Goal: Transaction & Acquisition: Purchase product/service

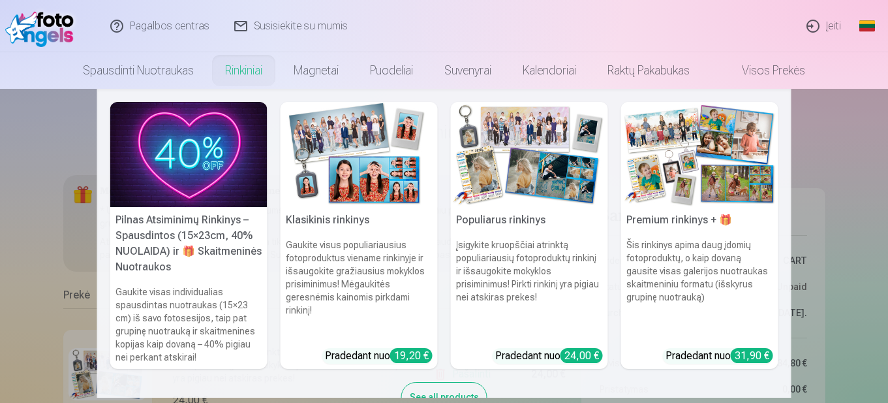
click at [520, 196] on img at bounding box center [529, 154] width 157 height 105
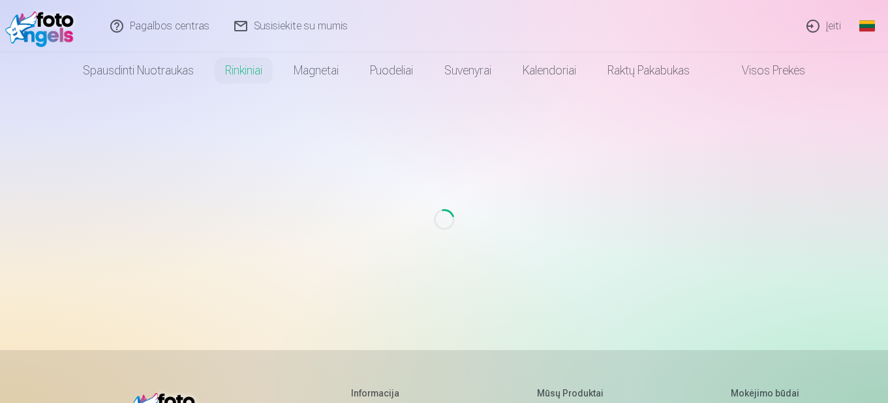
click at [433, 174] on div "Loading..." at bounding box center [444, 219] width 888 height 261
click at [43, 25] on img at bounding box center [42, 26] width 75 height 42
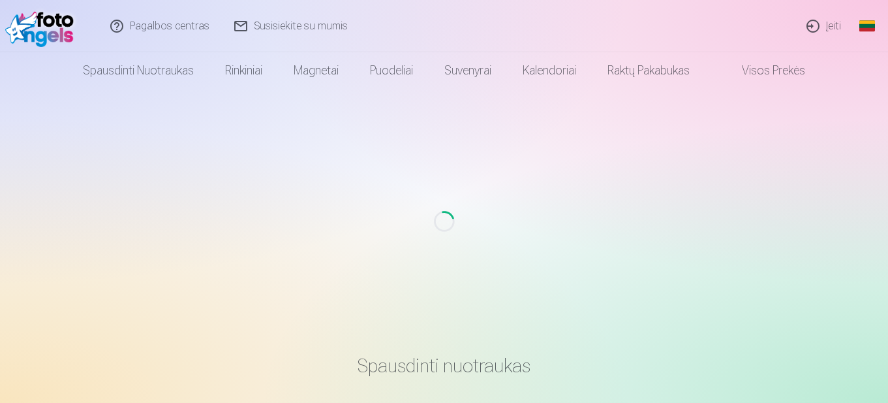
click at [834, 31] on link "Įeiti" at bounding box center [824, 26] width 59 height 52
click at [829, 22] on link "Įeiti" at bounding box center [824, 26] width 59 height 52
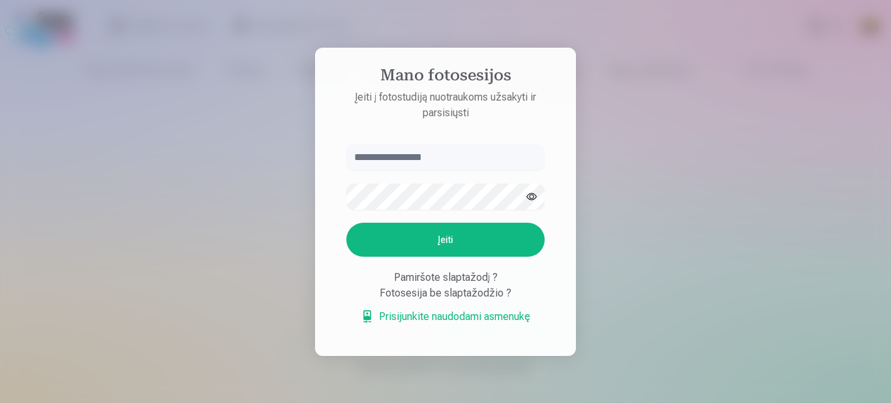
type input "**********"
click at [465, 238] on button "Įeiti" at bounding box center [445, 240] width 198 height 34
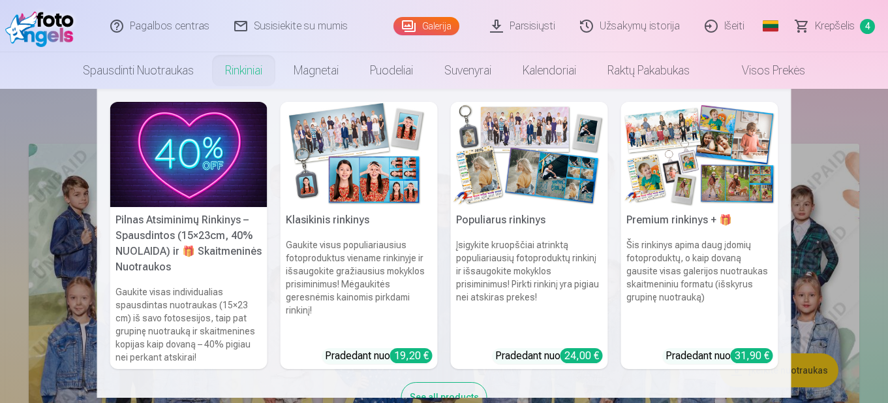
click at [376, 146] on img at bounding box center [359, 154] width 157 height 105
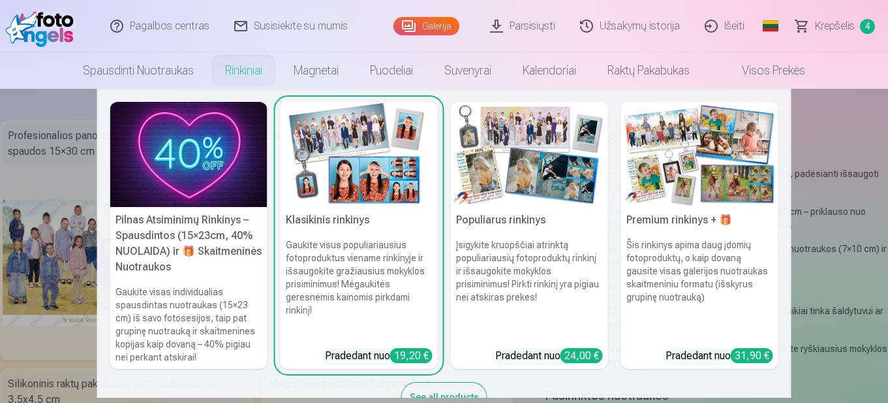
click at [508, 210] on h5 "Populiarus rinkinys" at bounding box center [529, 220] width 157 height 26
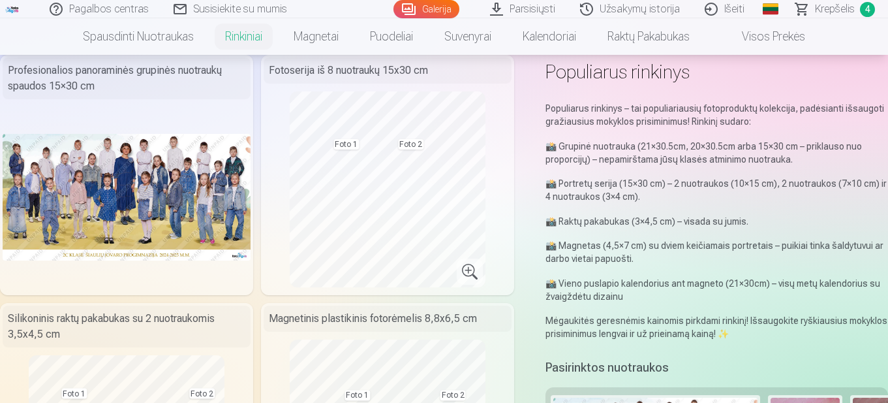
scroll to position [130, 0]
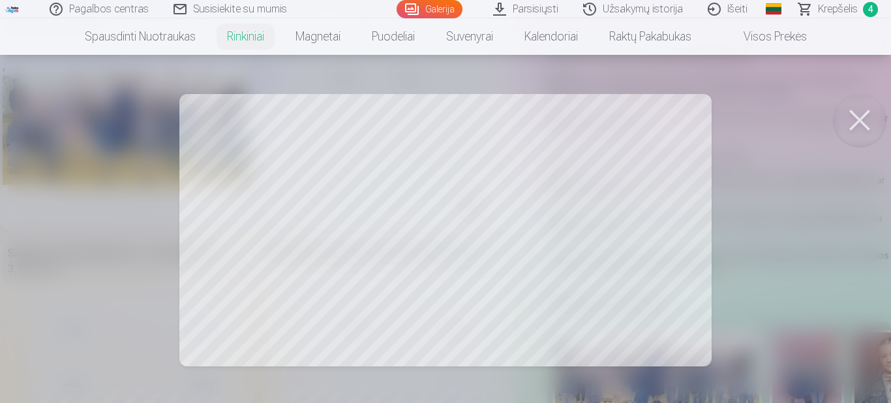
click at [865, 110] on button at bounding box center [860, 120] width 52 height 52
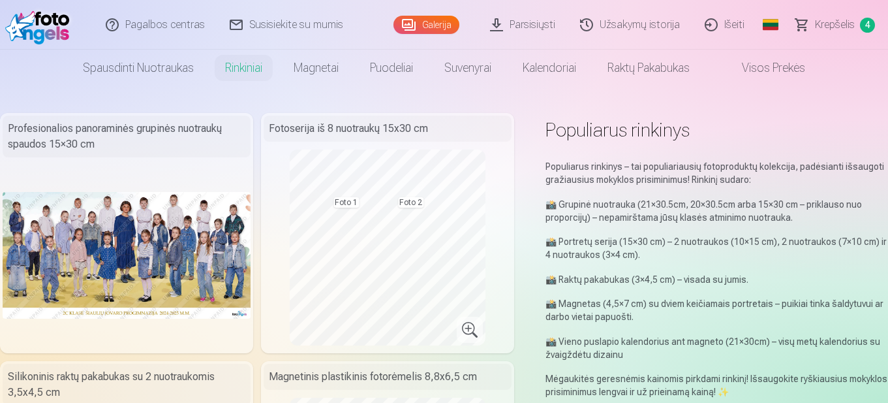
scroll to position [0, 0]
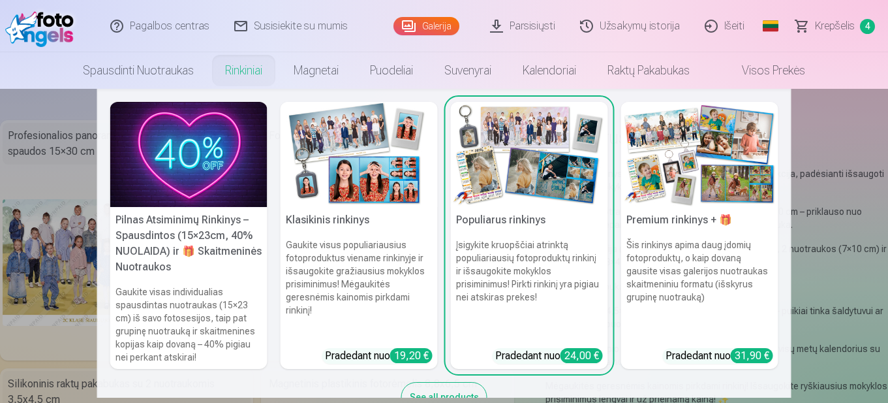
click at [346, 173] on img at bounding box center [359, 154] width 157 height 105
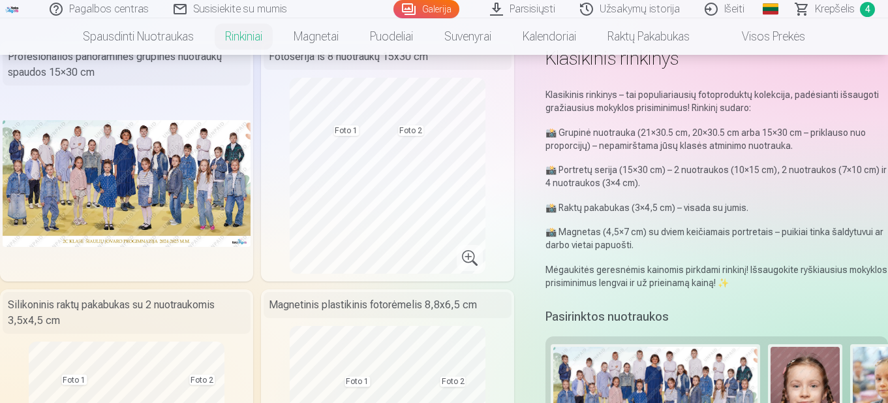
scroll to position [65, 0]
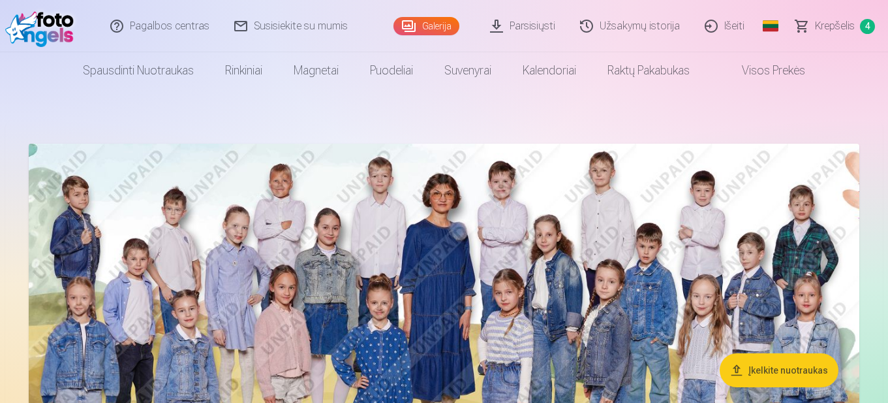
click at [844, 29] on span "Krepšelis" at bounding box center [835, 26] width 40 height 16
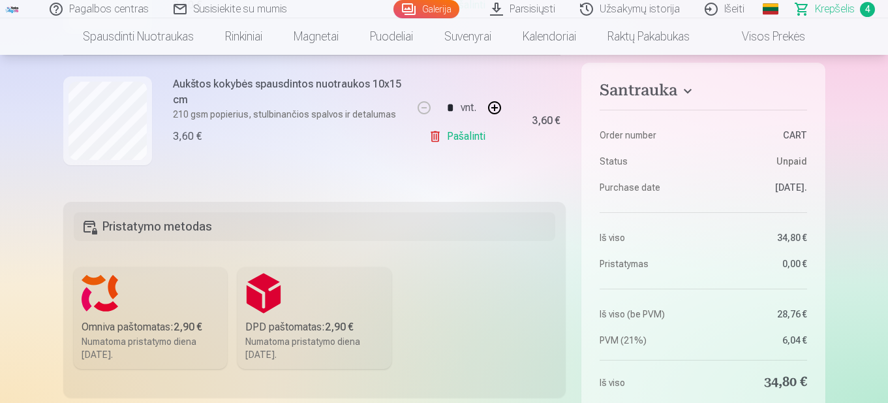
scroll to position [196, 0]
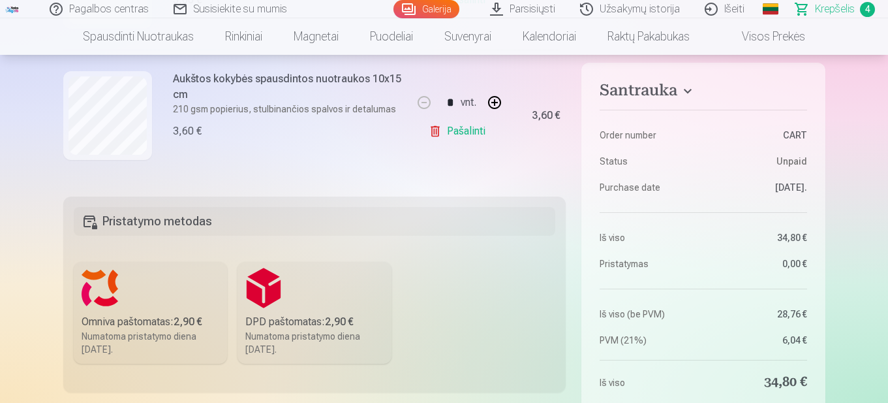
click at [169, 213] on h5 "Pristatymo metodas" at bounding box center [315, 221] width 482 height 29
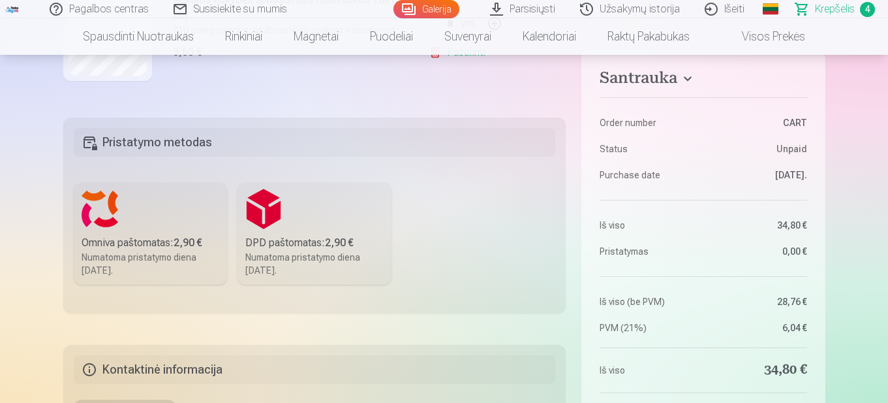
scroll to position [391, 0]
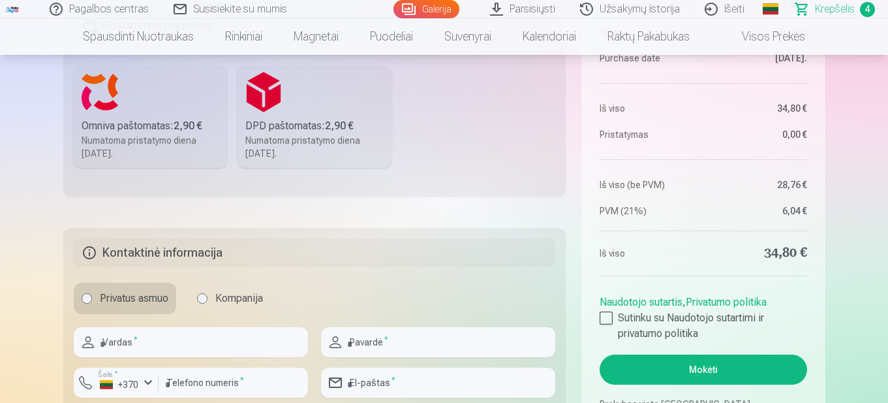
click at [149, 126] on div "Omniva paštomatas : 2,90 €" at bounding box center [151, 126] width 138 height 16
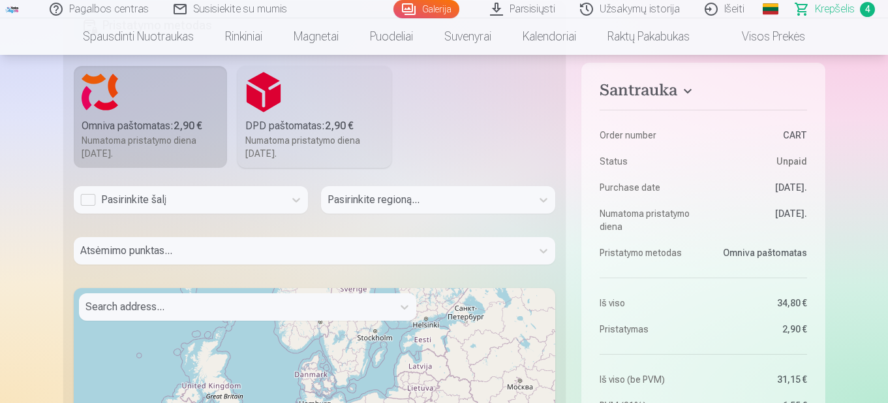
click at [170, 198] on div "Pasirinkite šalį" at bounding box center [179, 200] width 198 height 16
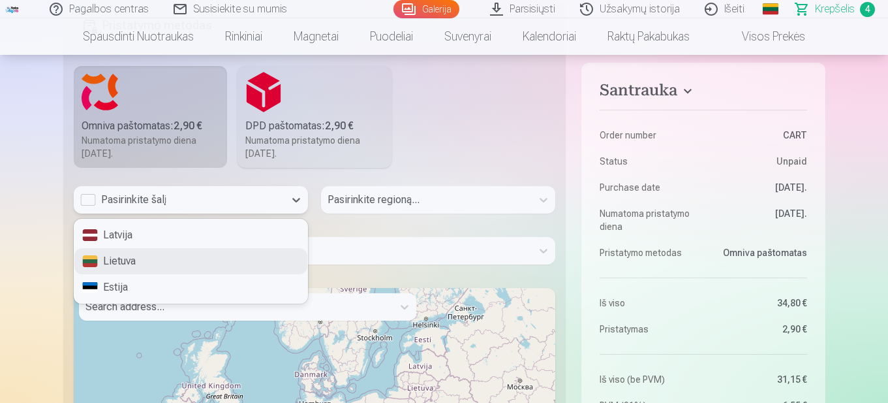
click at [179, 259] on div "Lietuva" at bounding box center [190, 261] width 233 height 26
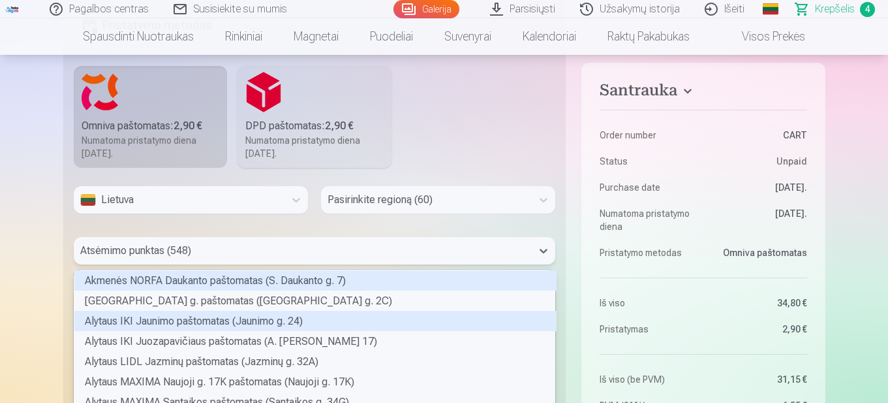
click at [172, 248] on div "548 results available. Use Up and Down to choose options, press Enter to select…" at bounding box center [315, 250] width 482 height 27
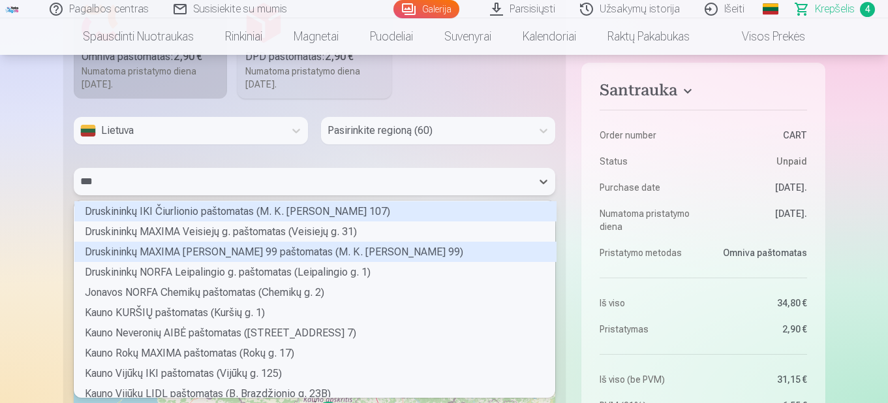
scroll to position [57, 477]
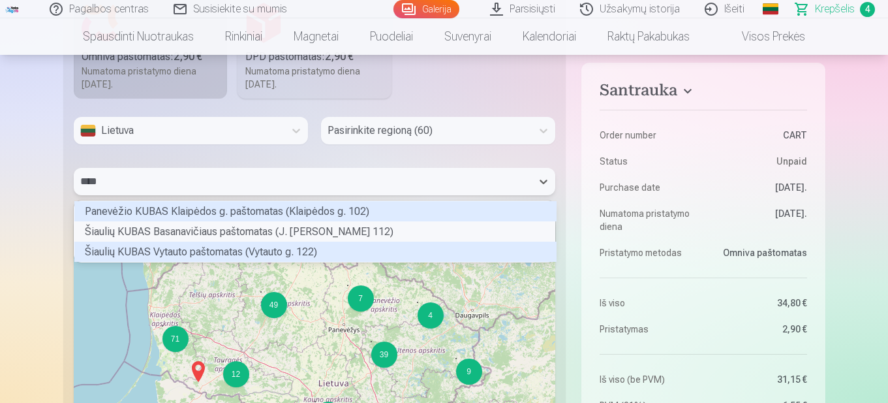
type input "*****"
click at [189, 256] on div "Šiaulių KUBAS Vytauto paštomatas (Vytauto g. 122)" at bounding box center [315, 251] width 482 height 20
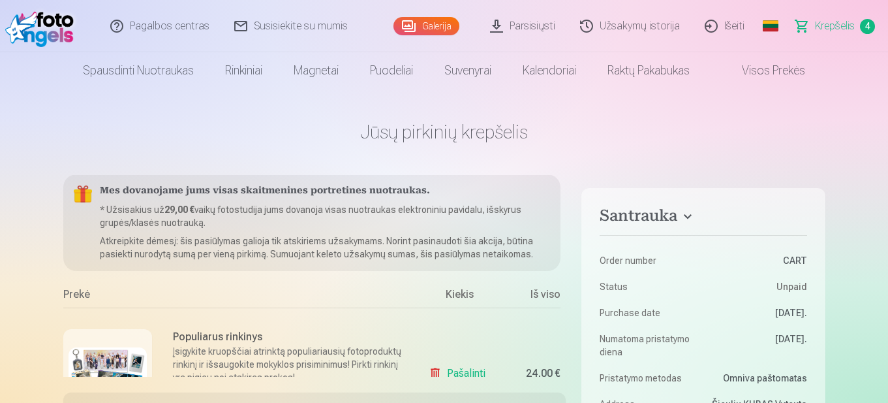
scroll to position [0, 0]
click at [684, 222] on h4 "Santrauka" at bounding box center [703, 217] width 207 height 23
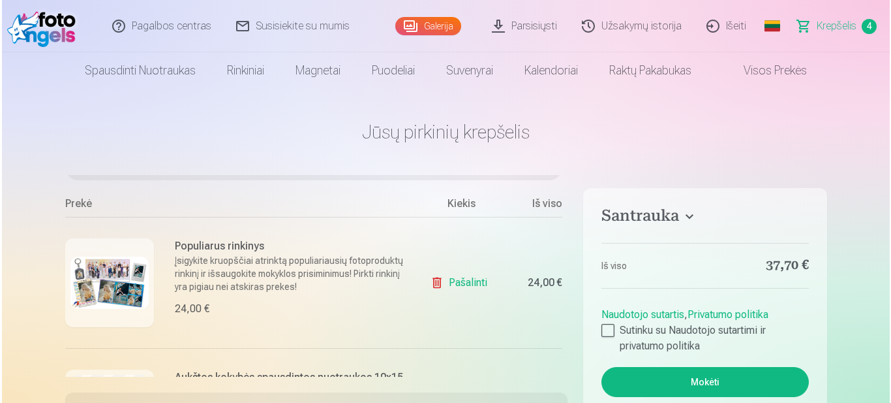
scroll to position [68, 0]
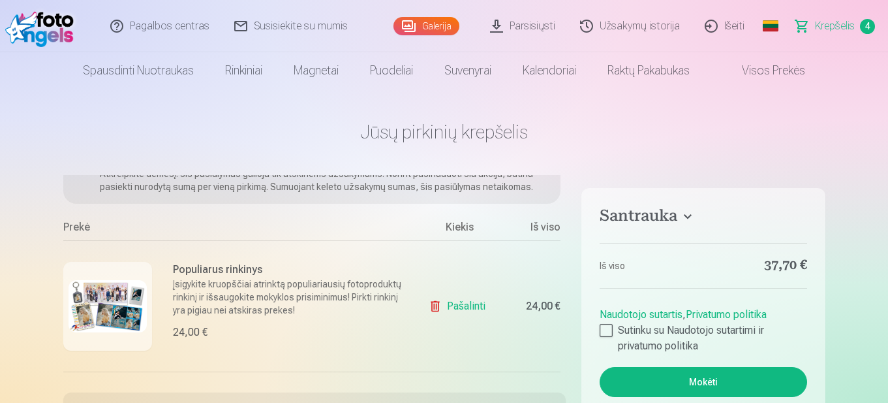
click at [256, 285] on p "Įsigykite kruopščiai atrinktą populiariausių fotoproduktų rinkinį ir išsaugokit…" at bounding box center [288, 296] width 230 height 39
click at [233, 310] on p "Įsigykite kruopščiai atrinktą populiariausių fotoproduktų rinkinį ir išsaugokit…" at bounding box center [288, 296] width 230 height 39
click at [117, 308] on img at bounding box center [108, 306] width 78 height 52
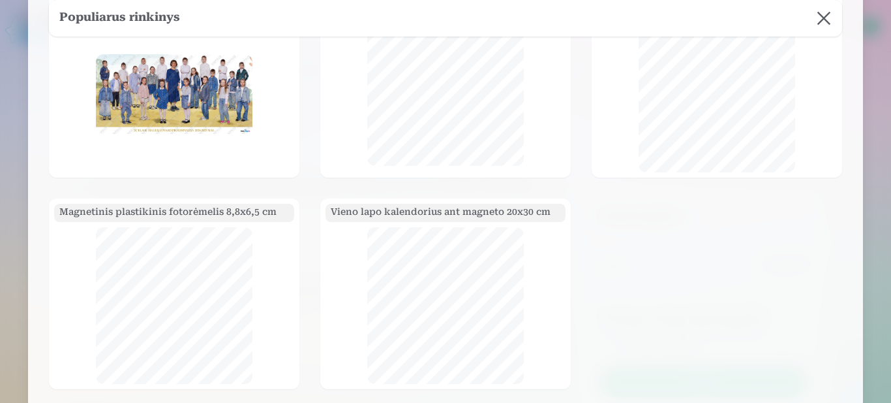
scroll to position [196, 0]
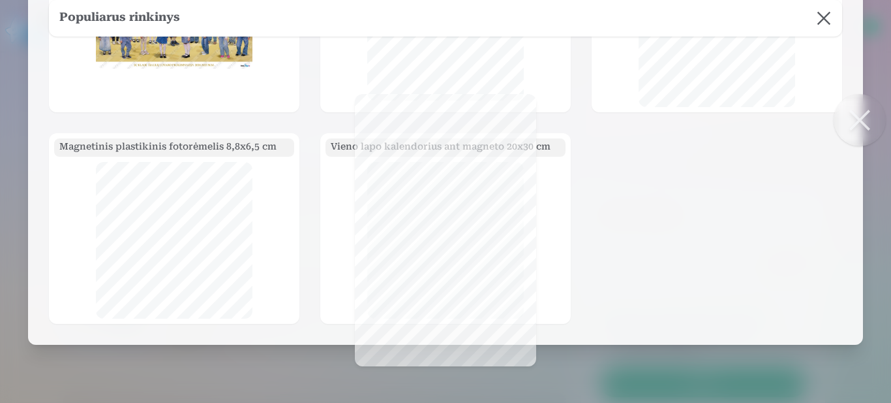
click at [605, 186] on div "Profesionalios panoraminės grupinės nuotraukų spaudos 15×30 cm Fotoserija iš 8 …" at bounding box center [445, 116] width 793 height 415
click at [874, 128] on button at bounding box center [860, 120] width 52 height 52
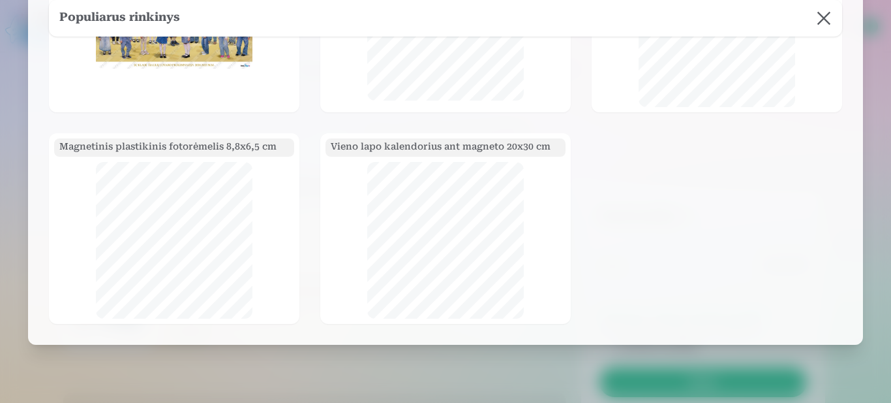
click at [440, 149] on h5 "Vieno lapo kalendorius ant magneto 20x30 cm" at bounding box center [446, 147] width 240 height 18
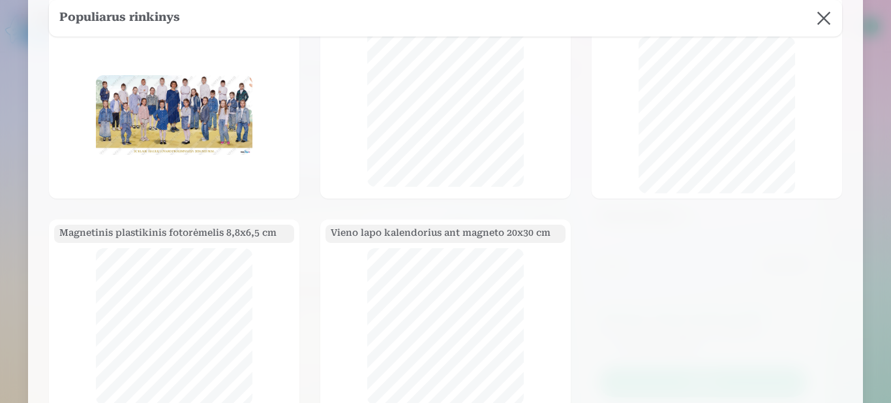
scroll to position [242, 0]
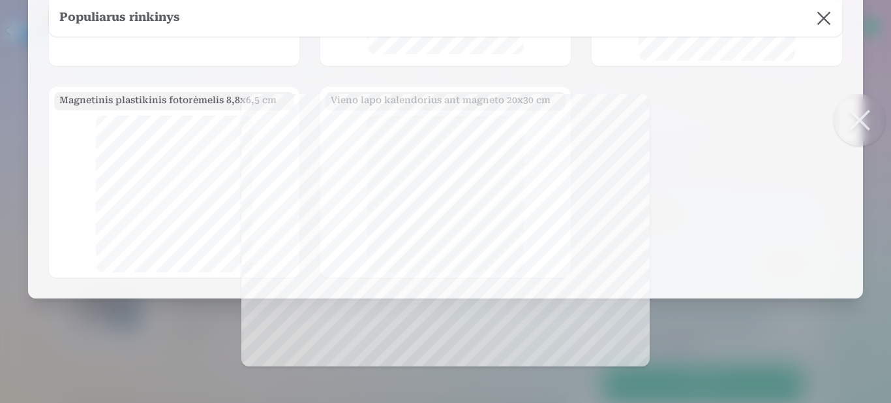
click at [861, 124] on button at bounding box center [860, 120] width 52 height 52
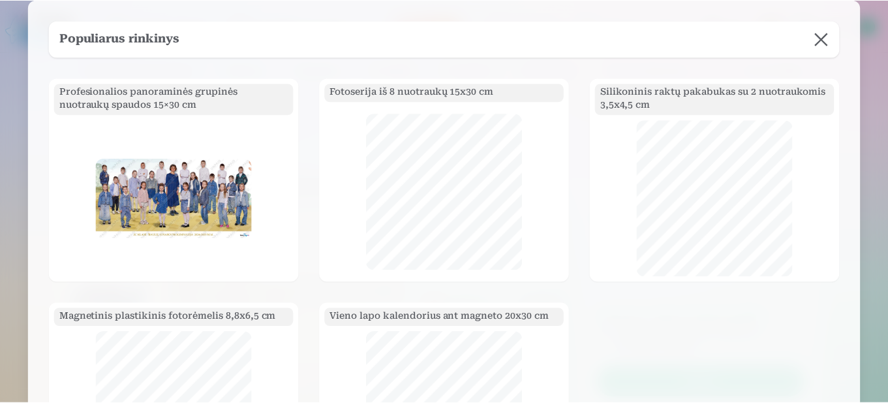
scroll to position [0, 0]
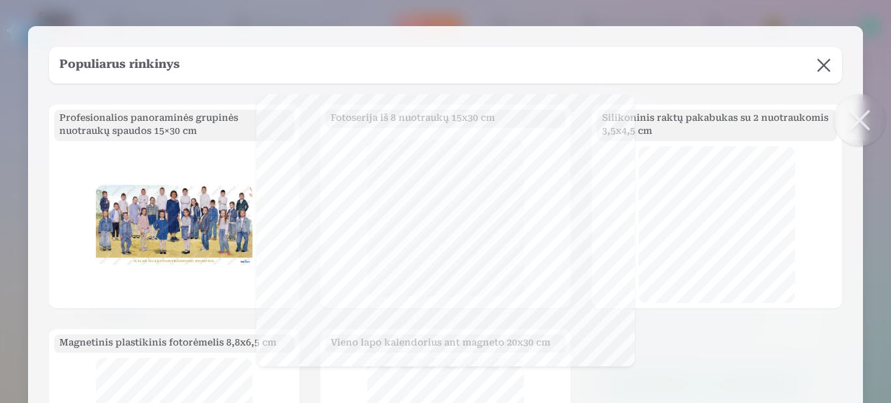
click at [868, 125] on button at bounding box center [860, 120] width 52 height 52
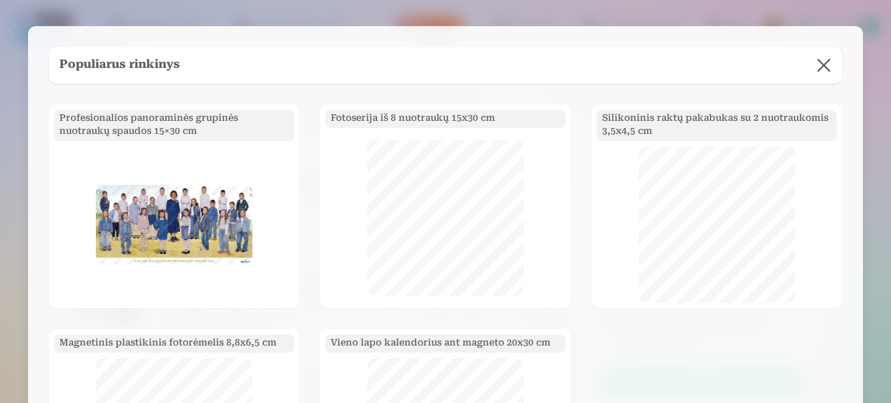
click at [825, 73] on button at bounding box center [824, 65] width 37 height 37
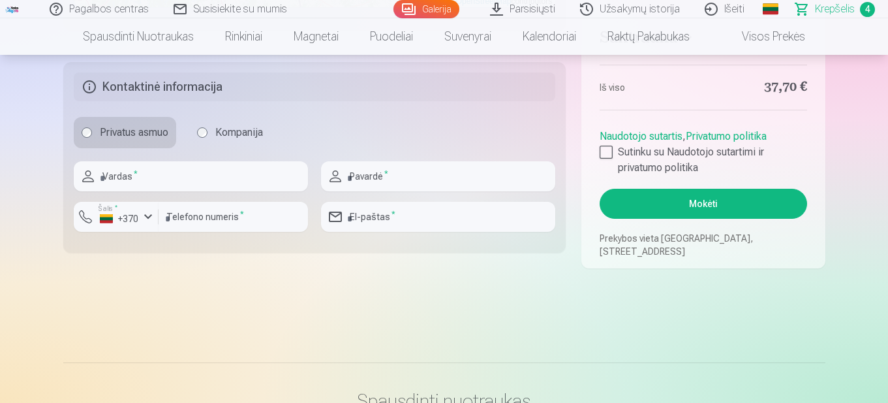
scroll to position [913, 0]
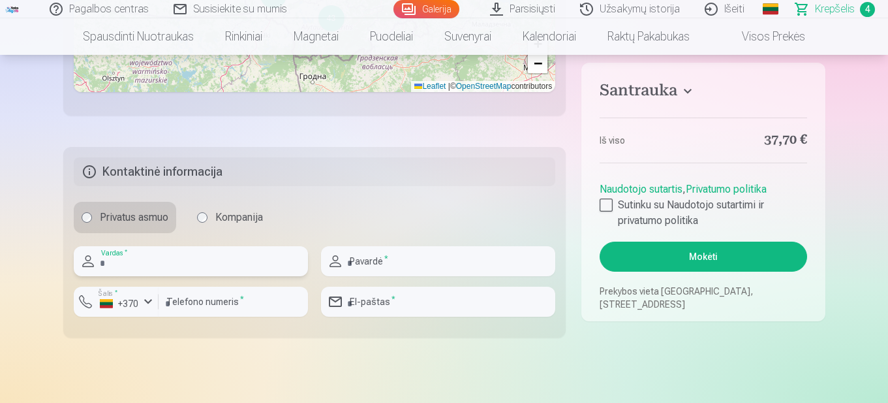
click at [165, 269] on input "text" at bounding box center [191, 261] width 234 height 30
type input "****"
type input "**********"
type input "*********"
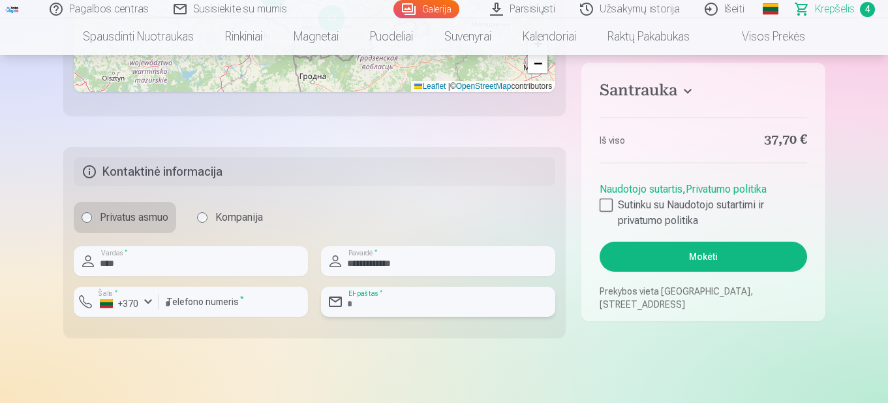
type input "**********"
click at [170, 303] on input "*********" at bounding box center [233, 301] width 149 height 30
type input "********"
click at [606, 202] on div at bounding box center [606, 204] width 13 height 13
click at [727, 268] on button "Mokėti" at bounding box center [703, 256] width 207 height 30
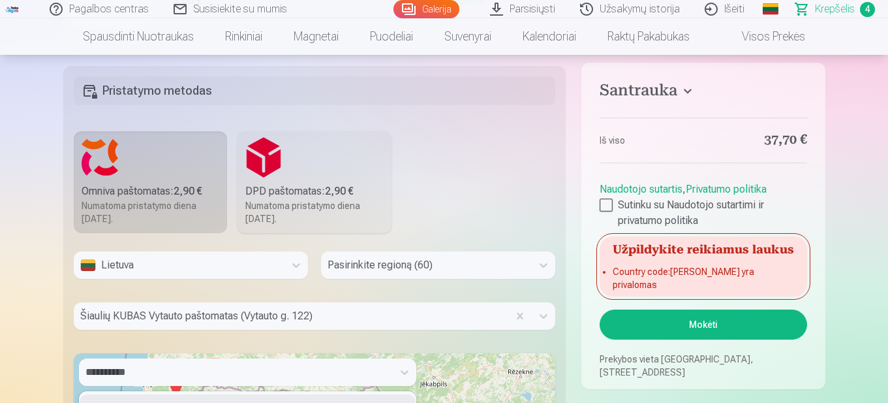
scroll to position [410, 0]
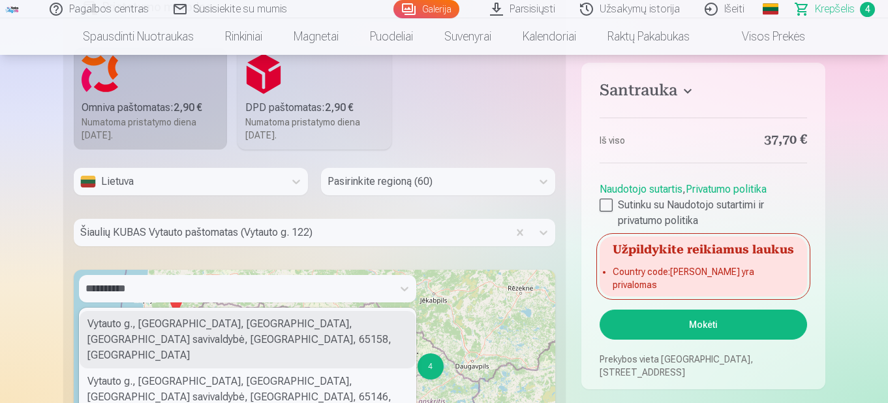
click at [455, 195] on div "Pasirinkite regioną (60)" at bounding box center [438, 181] width 234 height 27
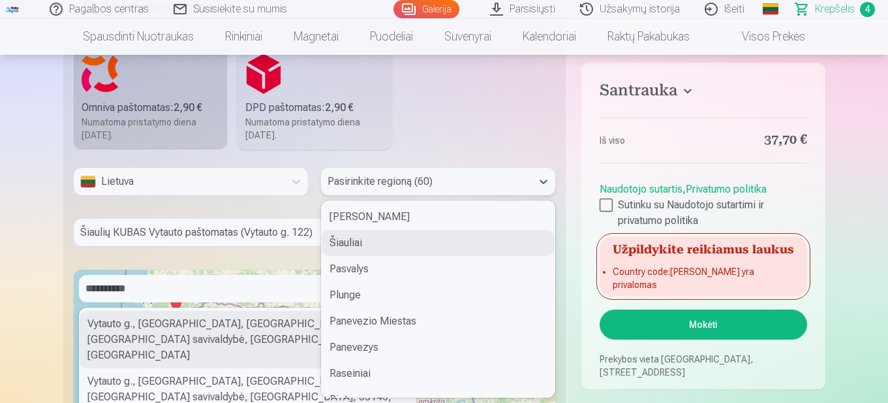
click at [419, 239] on div "Šiauliai" at bounding box center [438, 243] width 233 height 26
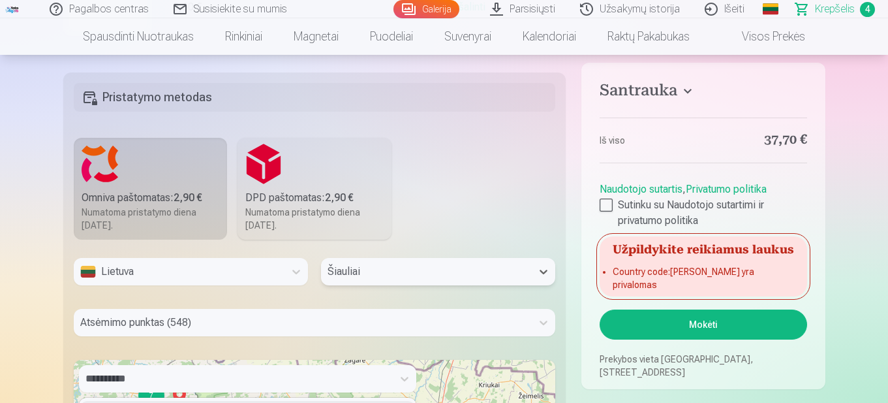
scroll to position [279, 0]
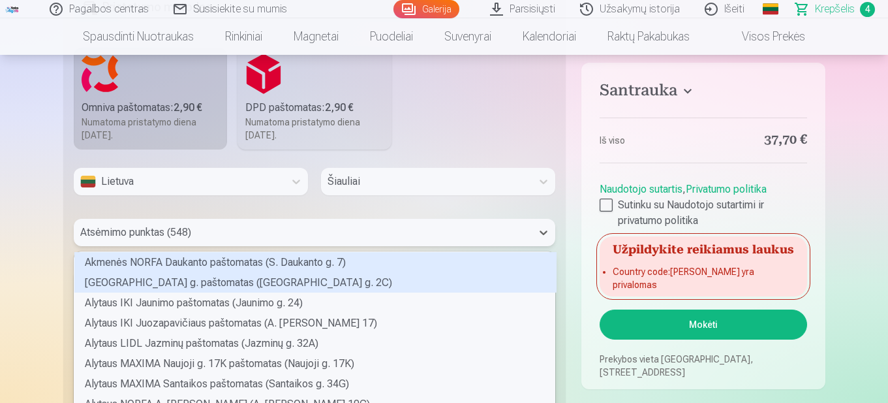
click at [232, 232] on div "548 results available. Use Up and Down to choose options, press Enter to select…" at bounding box center [315, 232] width 482 height 27
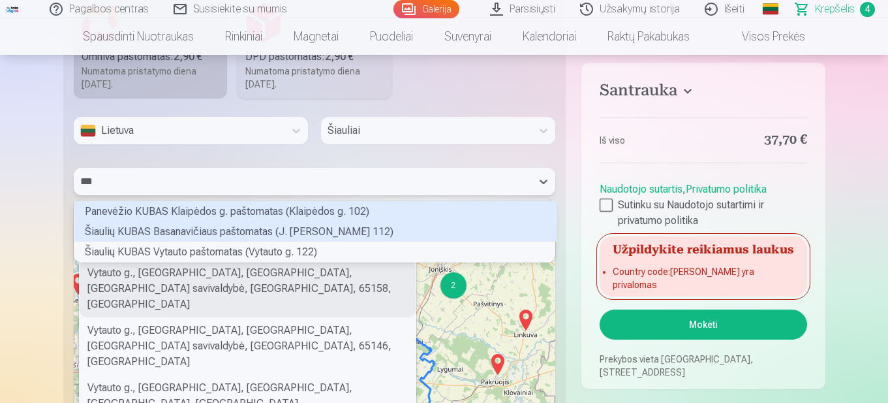
scroll to position [57, 477]
type input "*****"
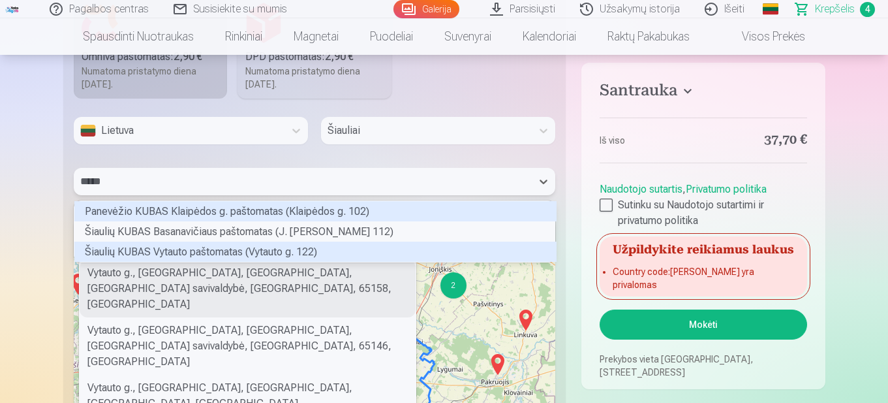
click at [197, 252] on div "Šiaulių KUBAS Vytauto paštomatas (Vytauto g. 122)" at bounding box center [315, 251] width 482 height 20
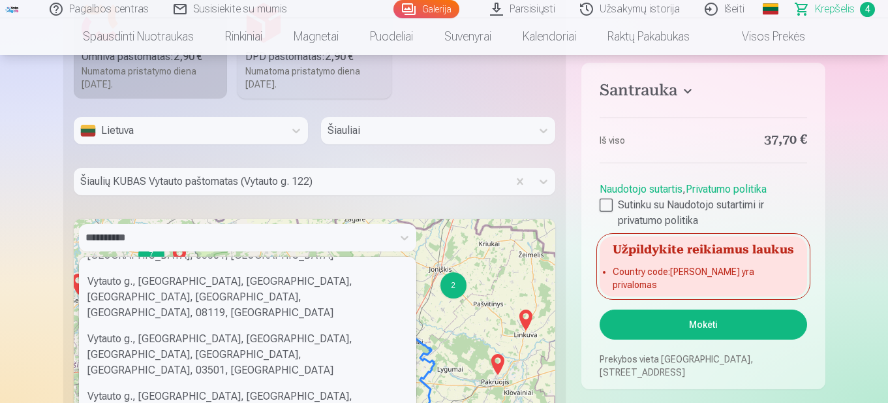
scroll to position [227, 0]
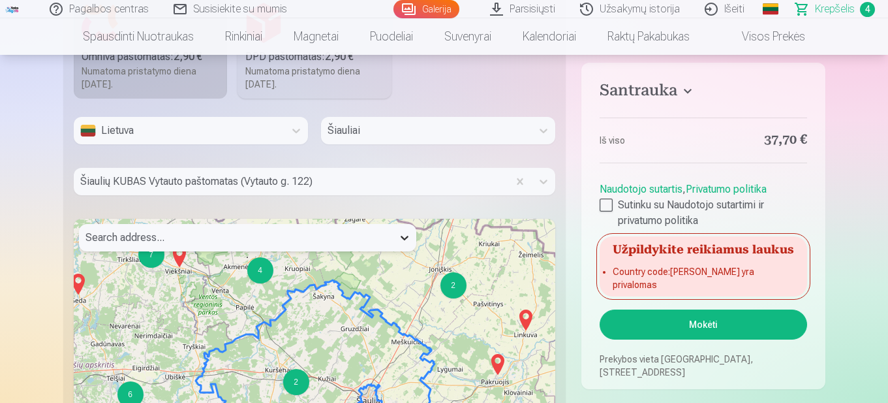
click at [405, 239] on icon at bounding box center [405, 238] width 8 height 5
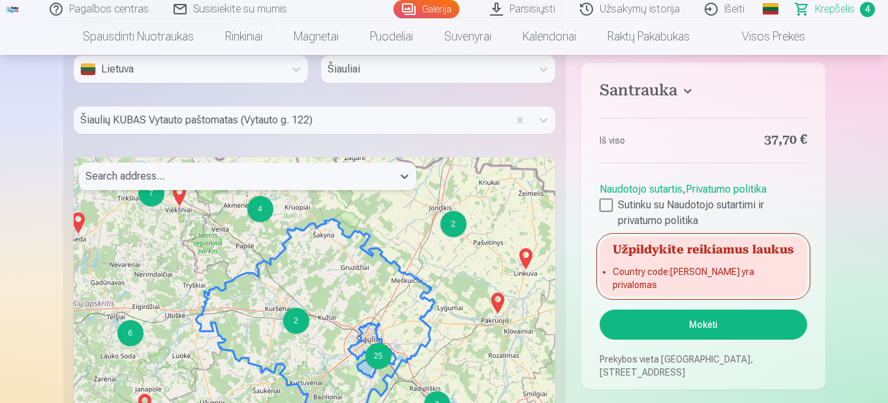
scroll to position [591, 0]
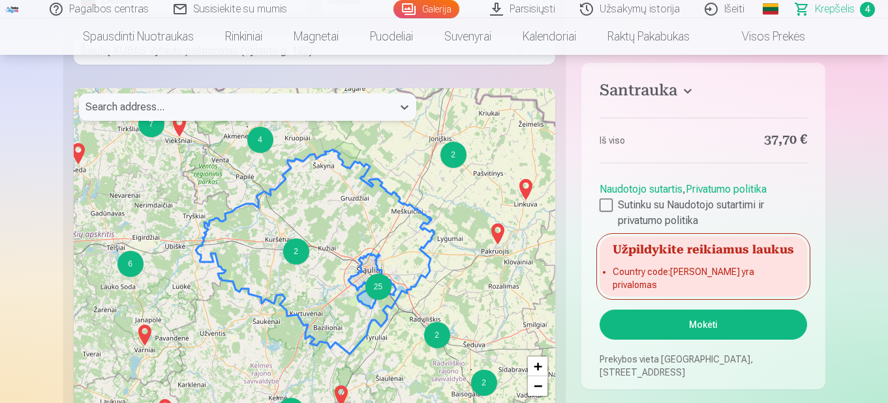
click at [721, 317] on button "Mokėti" at bounding box center [703, 324] width 207 height 30
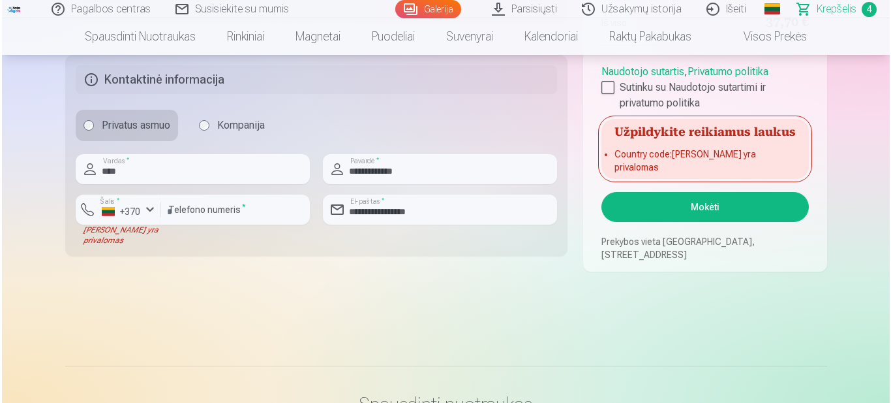
scroll to position [983, 0]
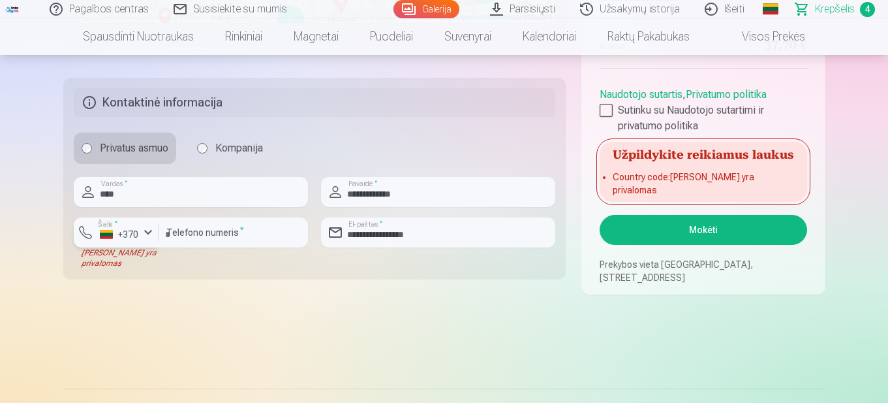
click at [151, 233] on div "button" at bounding box center [148, 232] width 16 height 16
click at [164, 262] on li "+370 Lietuva" at bounding box center [143, 263] width 119 height 26
click at [203, 238] on input "********" at bounding box center [233, 232] width 149 height 30
click at [168, 266] on div "******** Telefono numeris *" at bounding box center [233, 242] width 149 height 51
click at [759, 238] on button "Mokėti" at bounding box center [703, 230] width 207 height 30
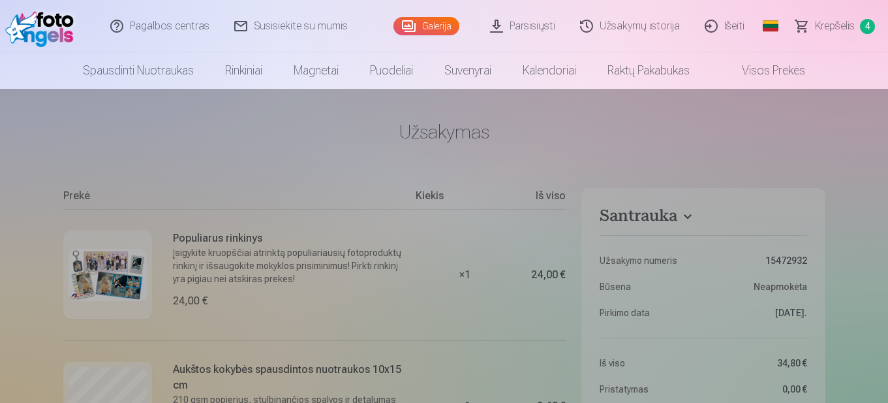
click at [595, 143] on div at bounding box center [444, 246] width 888 height 314
click at [500, 153] on div at bounding box center [444, 246] width 888 height 314
click at [852, 20] on span "Krepšelis" at bounding box center [835, 26] width 40 height 16
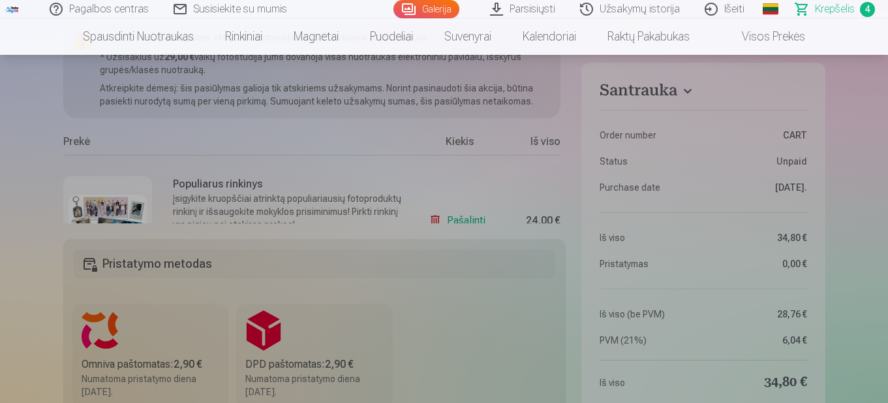
scroll to position [130, 0]
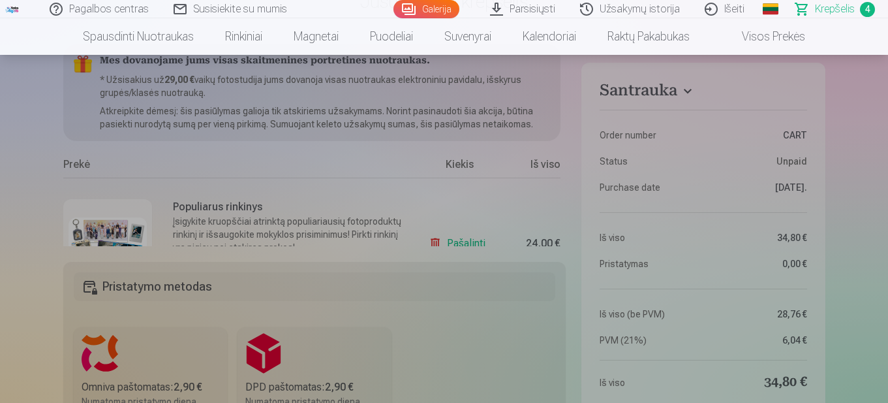
drag, startPoint x: 565, startPoint y: 95, endPoint x: 536, endPoint y: 108, distance: 31.5
click at [585, 132] on div at bounding box center [444, 229] width 888 height 348
click at [512, 102] on div at bounding box center [444, 229] width 888 height 348
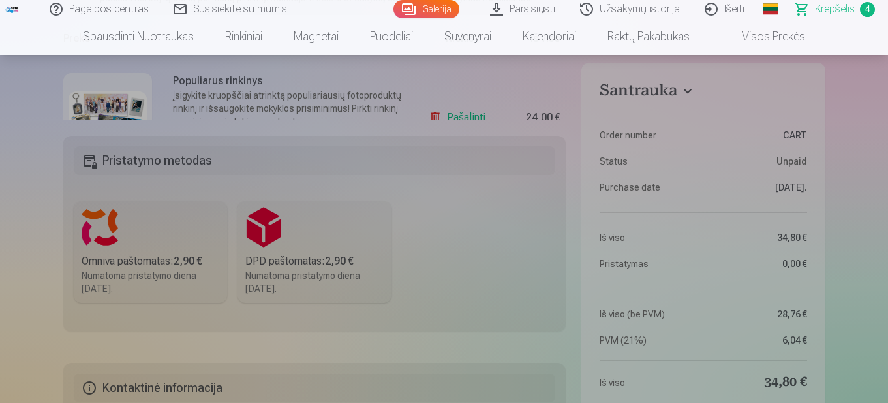
scroll to position [261, 0]
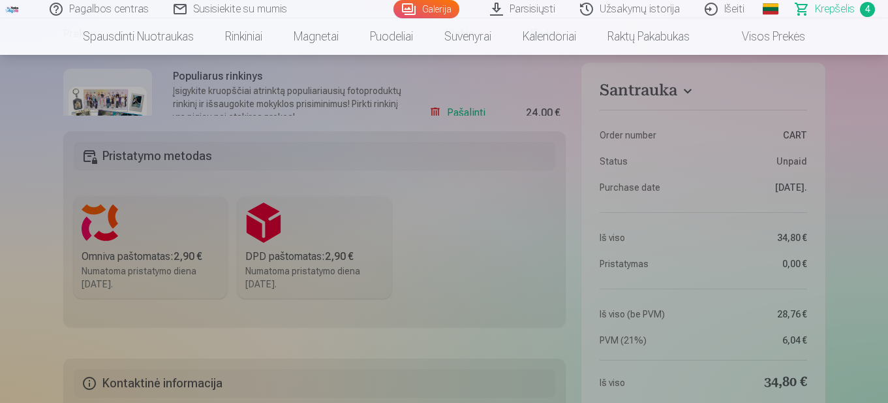
click at [696, 93] on div at bounding box center [444, 229] width 888 height 348
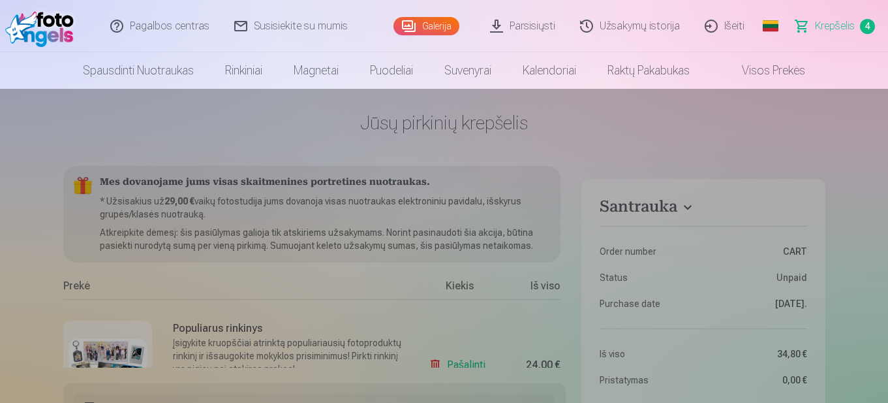
scroll to position [0, 0]
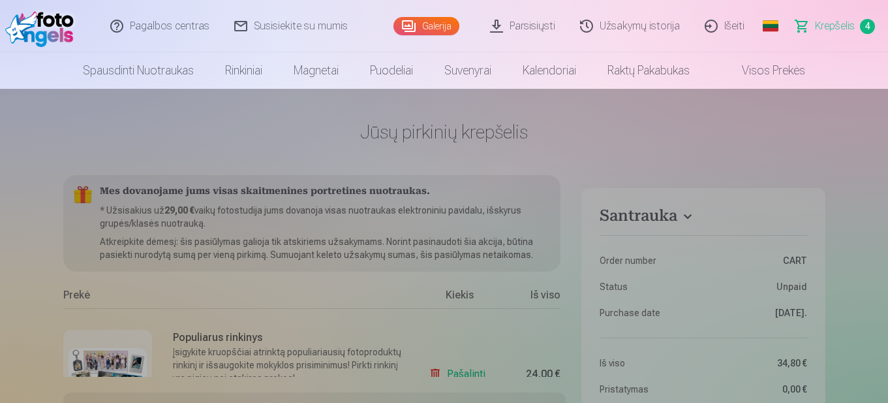
click at [440, 292] on div at bounding box center [444, 246] width 888 height 314
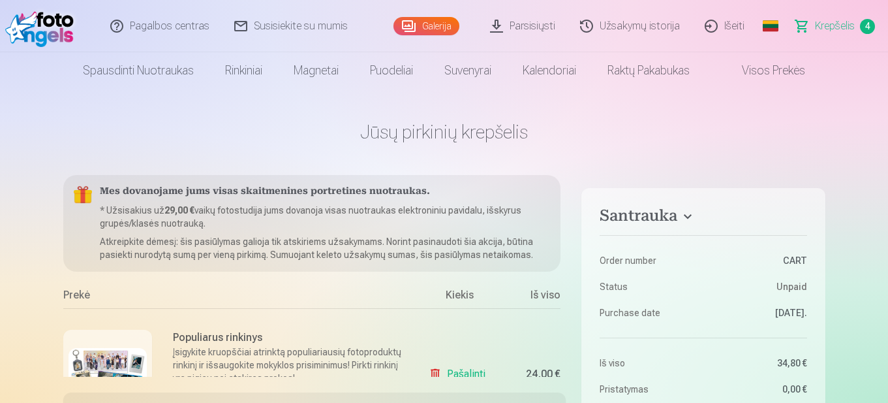
click at [826, 25] on span "Krepšelis" at bounding box center [835, 26] width 40 height 16
click at [692, 218] on h4 "Santrauka" at bounding box center [703, 217] width 207 height 23
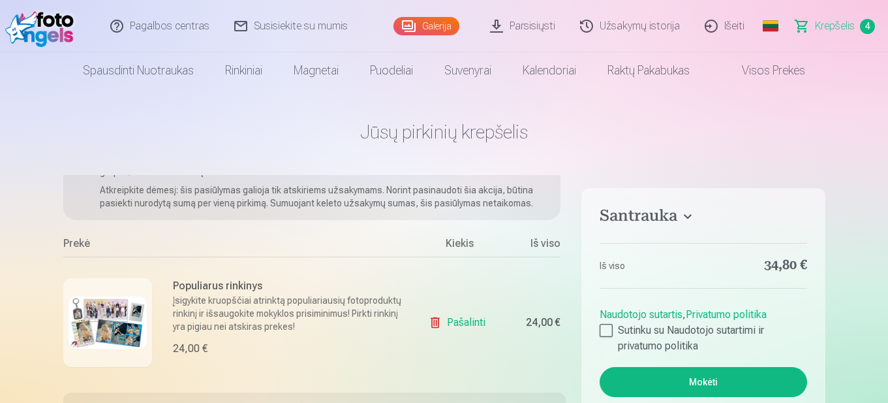
scroll to position [130, 0]
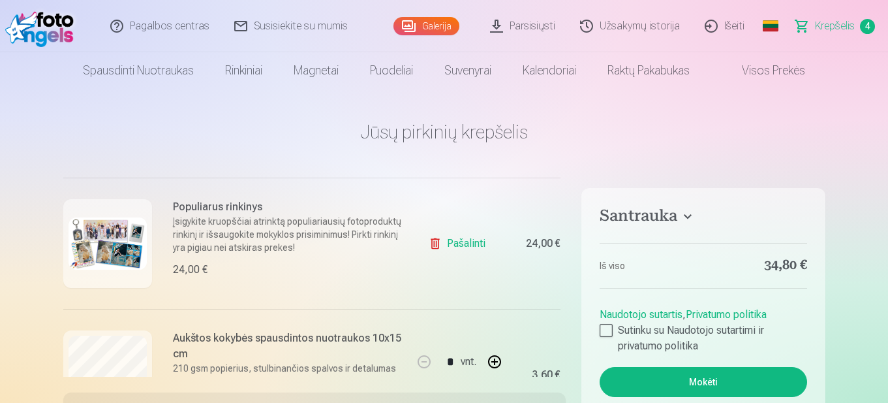
click at [693, 216] on h4 "Santrauka" at bounding box center [703, 217] width 207 height 23
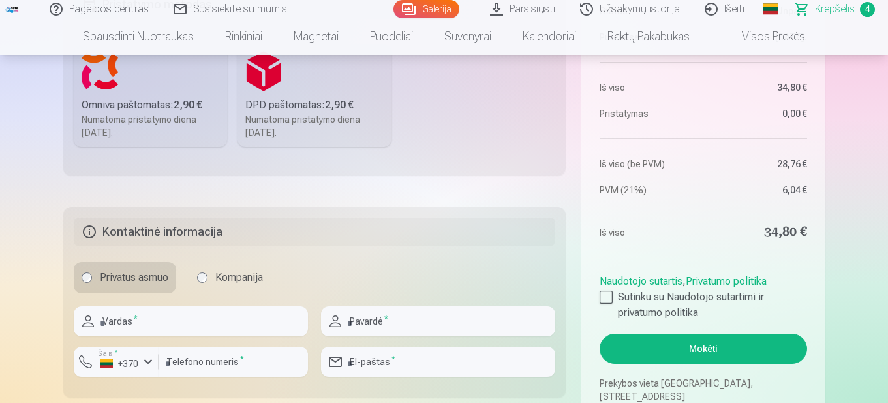
scroll to position [391, 0]
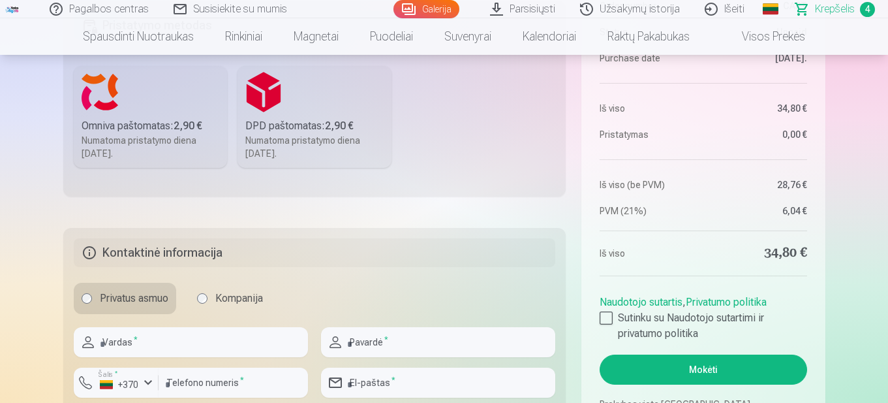
click at [162, 127] on div "Omniva paštomatas : 2,90 €" at bounding box center [151, 126] width 138 height 16
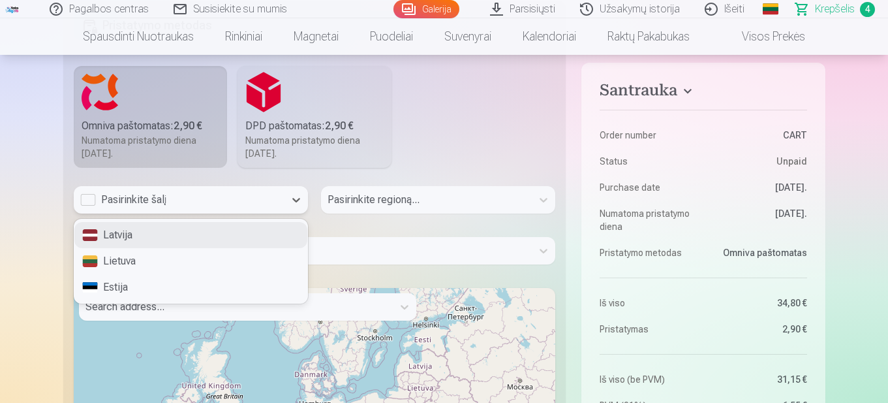
click at [209, 198] on div "Pasirinkite šalį" at bounding box center [179, 200] width 198 height 16
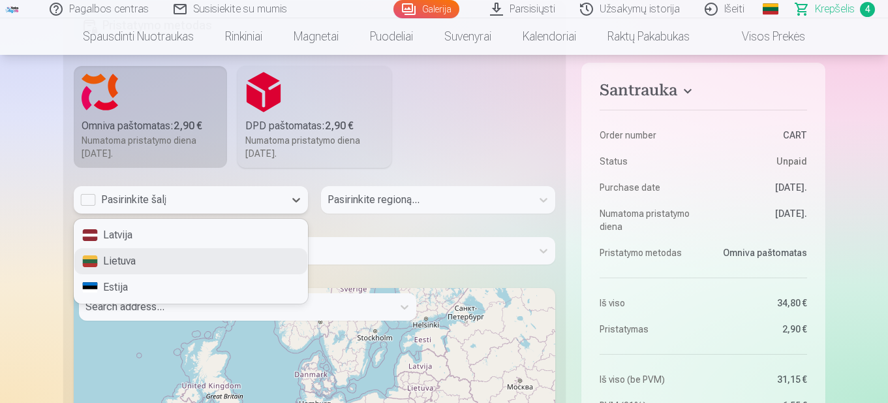
click at [172, 269] on div "Lietuva" at bounding box center [190, 261] width 233 height 26
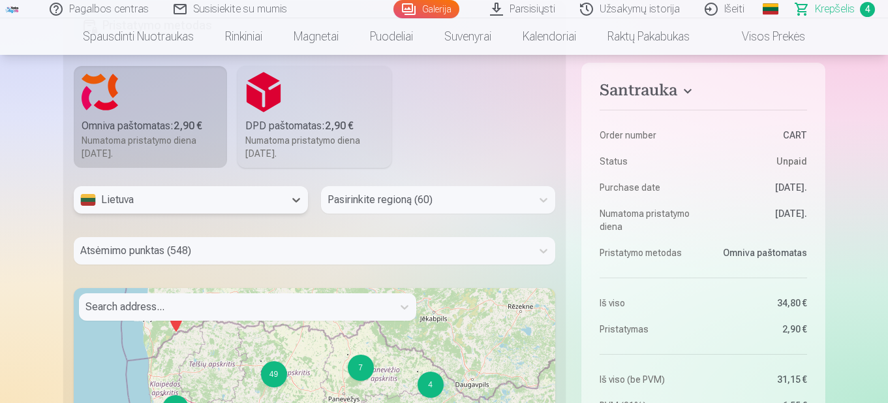
scroll to position [410, 0]
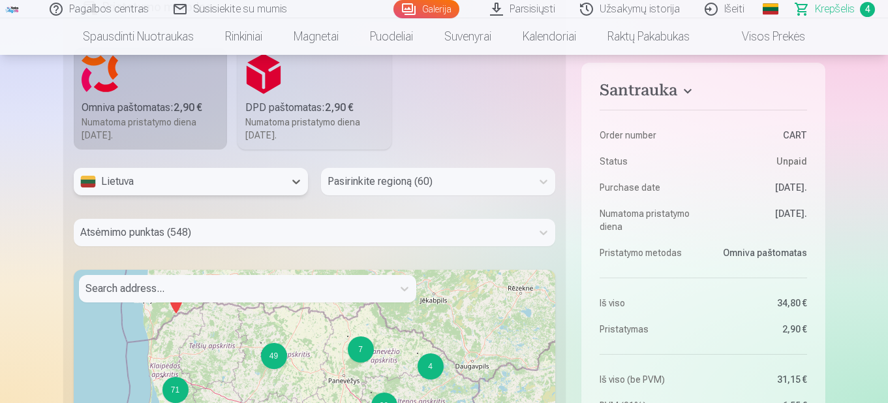
click at [412, 195] on div "Pasirinkite regioną (60)" at bounding box center [438, 181] width 234 height 27
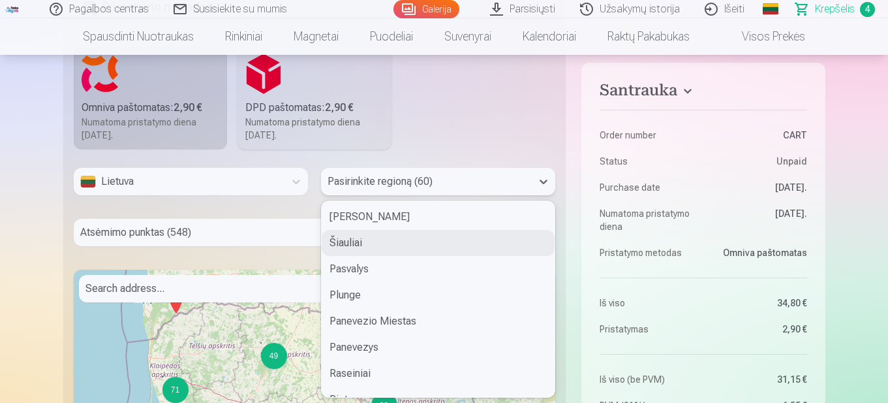
click at [384, 244] on div "Šiauliai" at bounding box center [438, 243] width 233 height 26
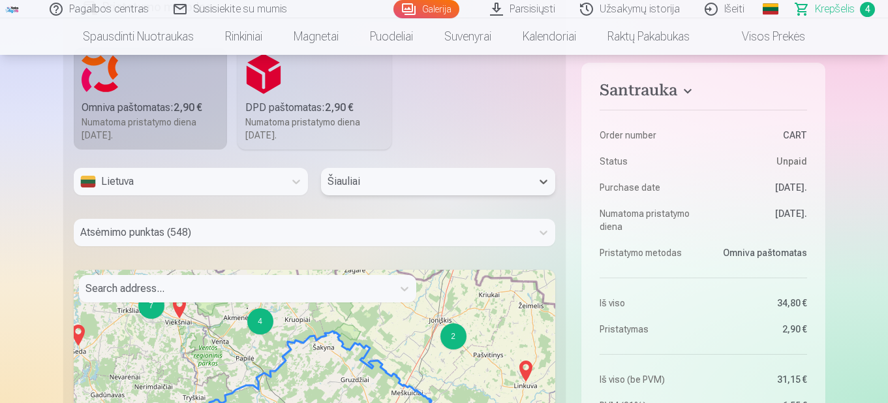
scroll to position [461, 0]
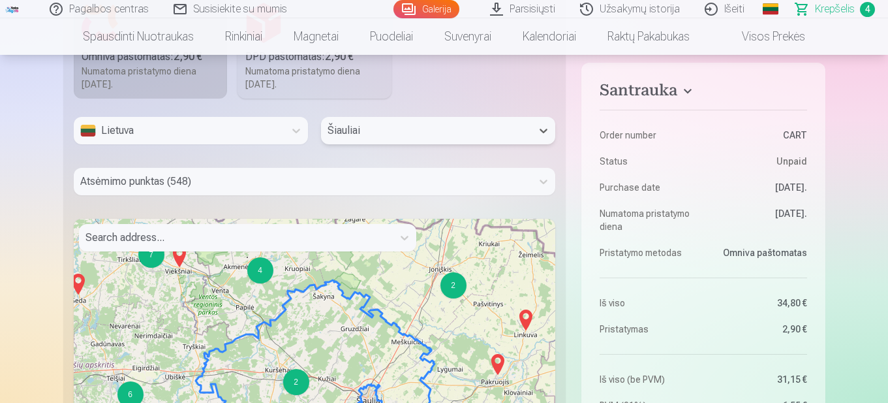
click at [208, 195] on div "Atsėmimo punktas (548)" at bounding box center [315, 181] width 482 height 27
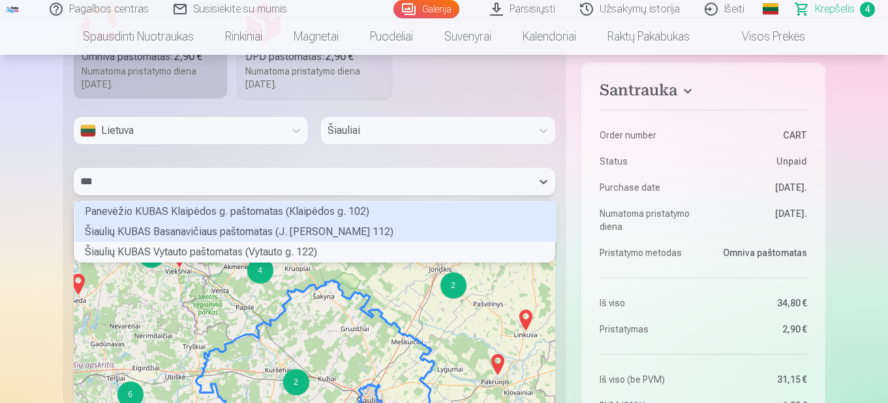
scroll to position [57, 477]
type input "*****"
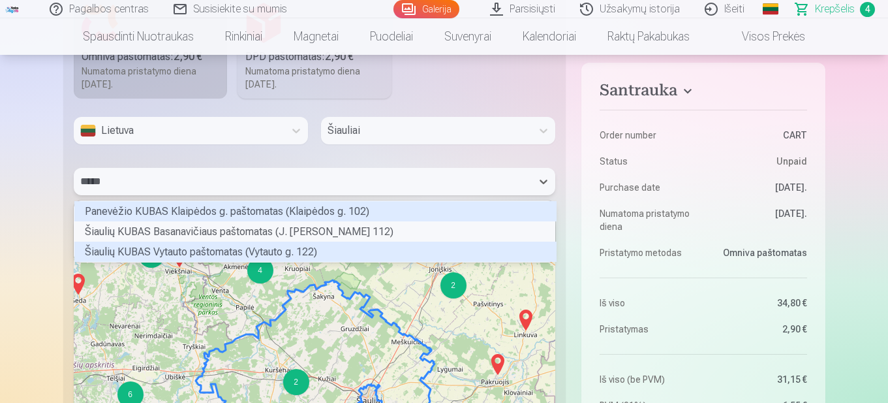
click at [198, 251] on div "Šiaulių KUBAS Vytauto paštomatas (Vytauto g. 122)" at bounding box center [315, 251] width 482 height 20
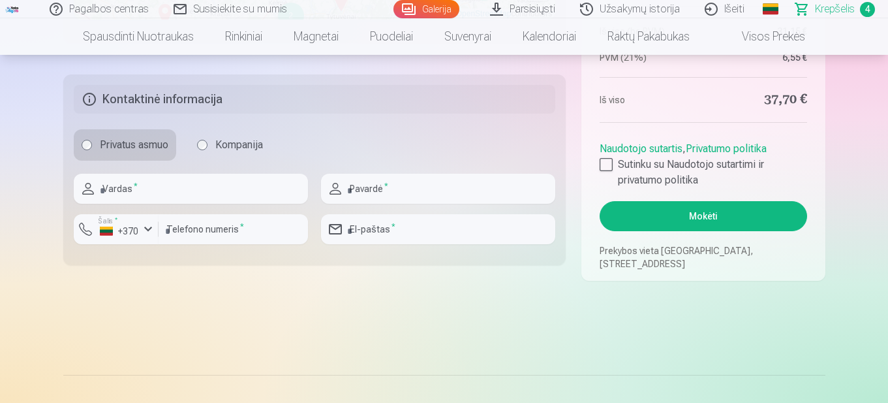
scroll to position [983, 0]
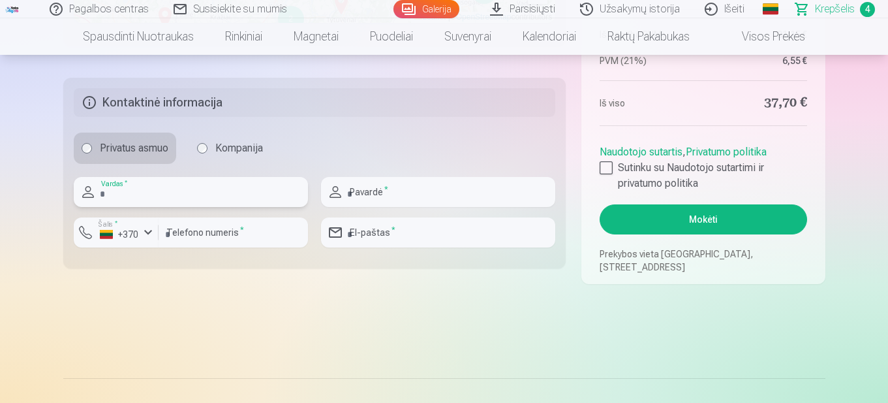
click at [146, 187] on input "text" at bounding box center [191, 192] width 234 height 30
type input "****"
type input "**********"
type input "*********"
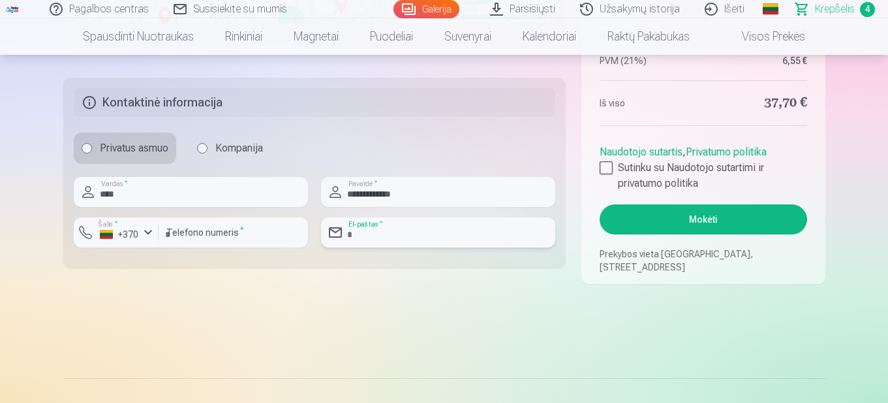
type input "**********"
click at [147, 239] on div "button" at bounding box center [148, 232] width 16 height 16
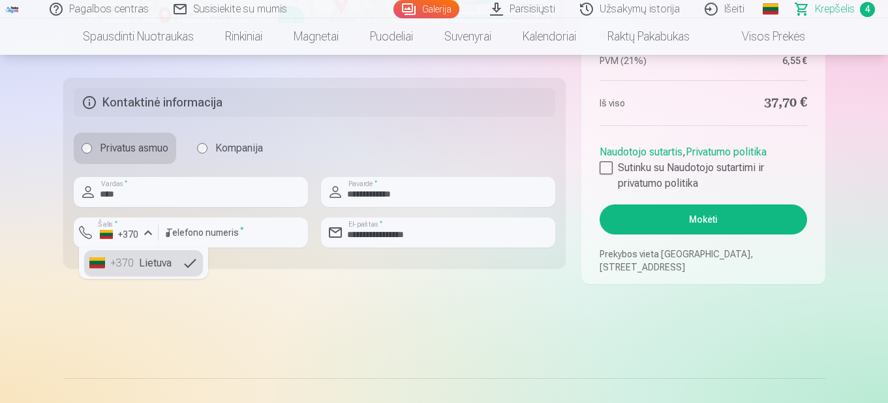
click at [157, 262] on li "+370 Lietuva" at bounding box center [143, 263] width 119 height 26
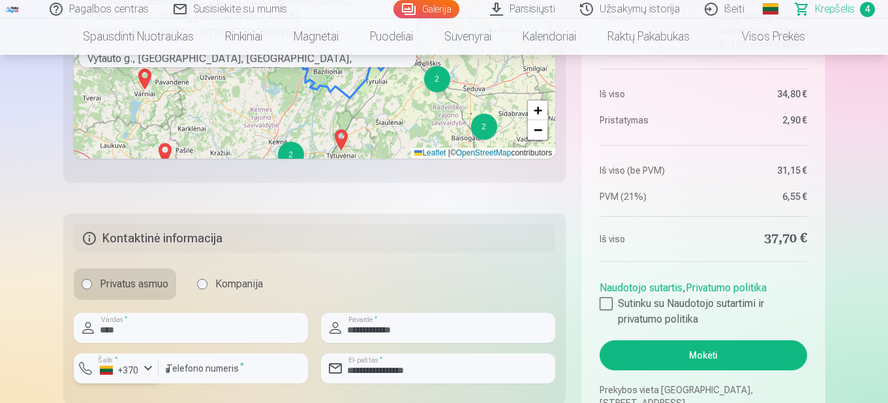
scroll to position [848, 0]
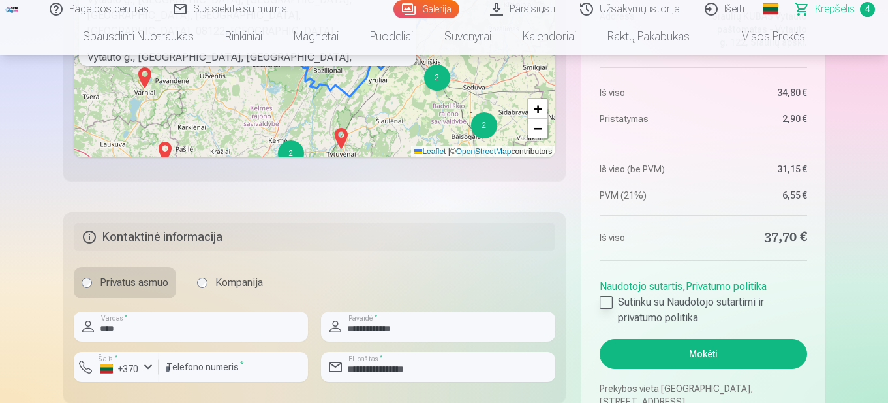
click at [603, 298] on div at bounding box center [606, 302] width 13 height 13
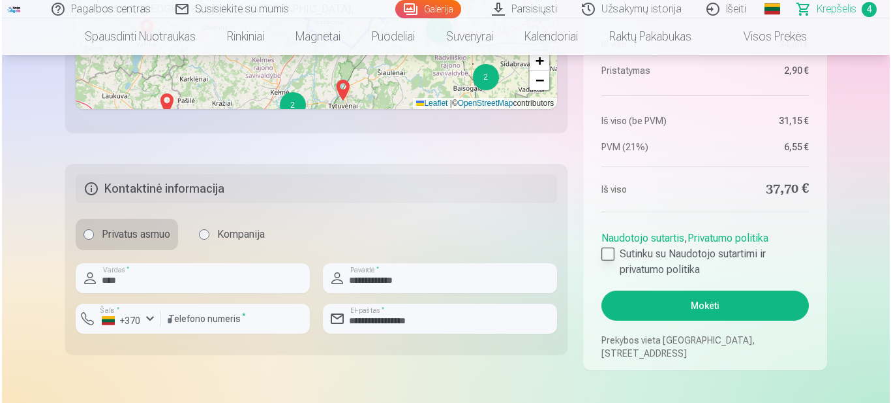
scroll to position [979, 0]
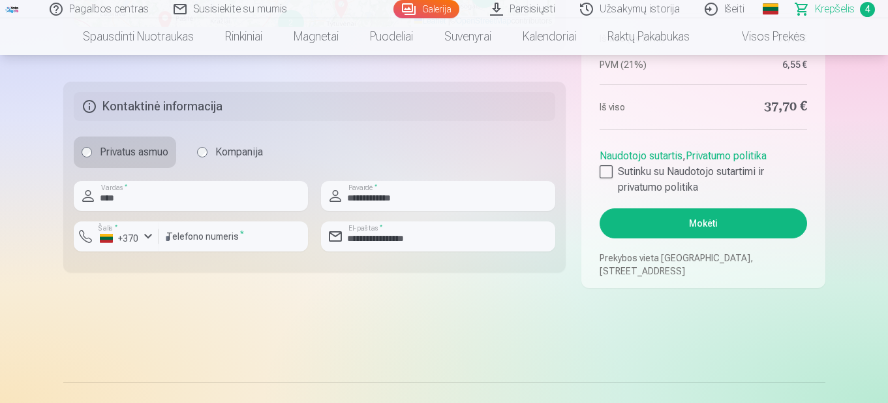
click at [713, 231] on button "Mokėti" at bounding box center [703, 223] width 207 height 30
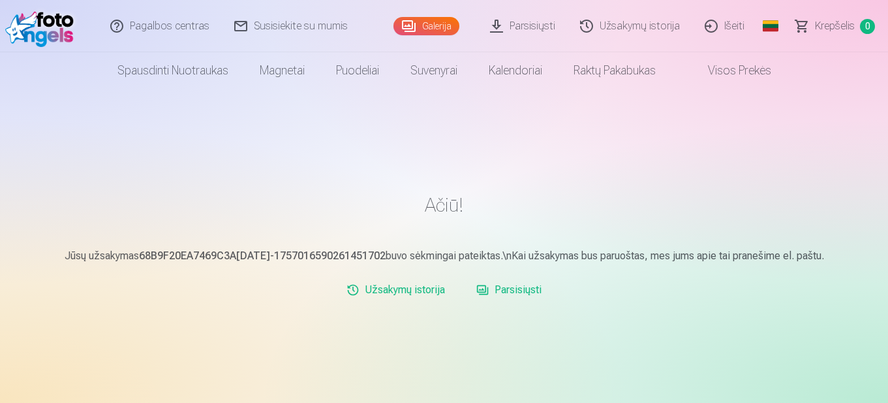
click at [538, 24] on link "Parsisiųsti" at bounding box center [523, 26] width 90 height 52
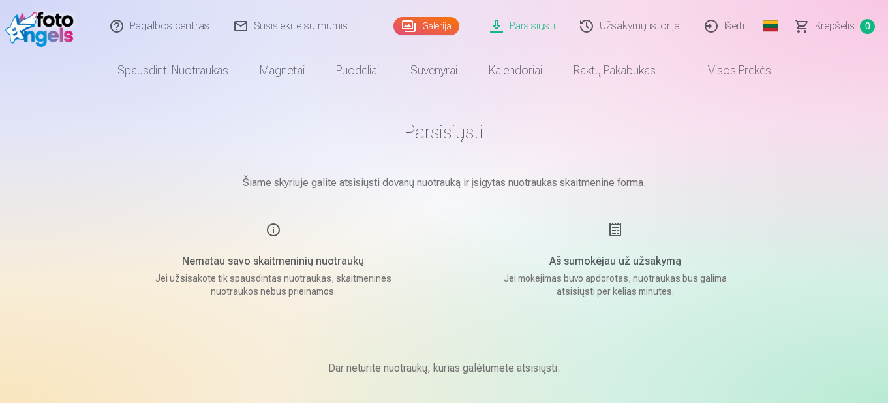
click at [644, 25] on link "Užsakymų istorija" at bounding box center [630, 26] width 125 height 52
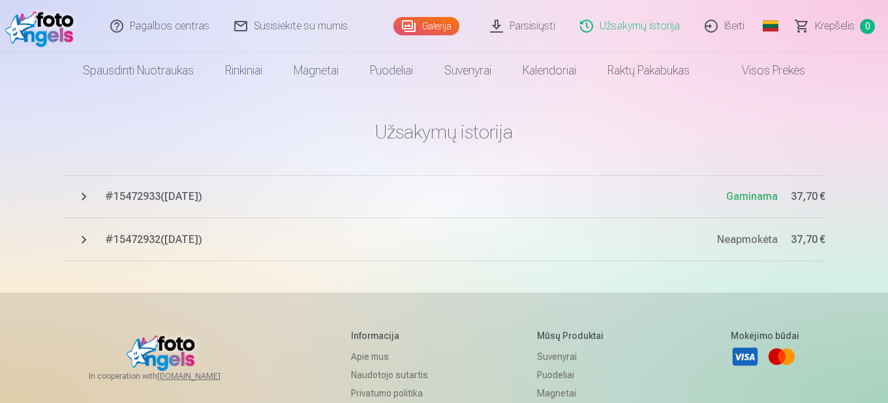
click at [192, 194] on span "# 15472933 ( 4.09.2025 )" at bounding box center [415, 197] width 621 height 16
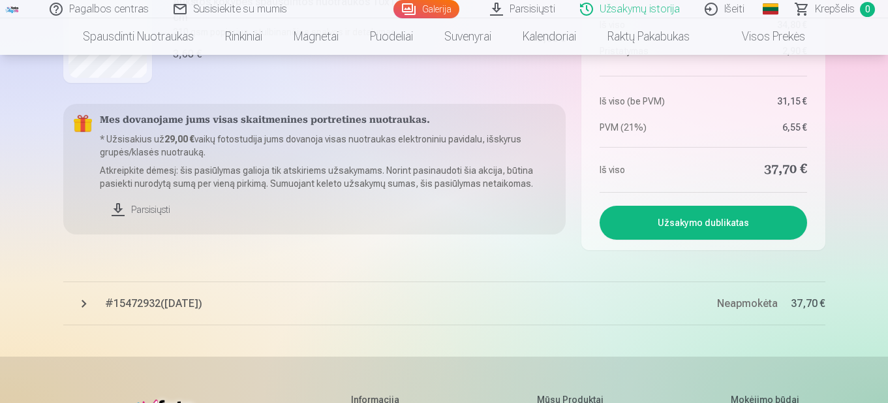
scroll to position [652, 0]
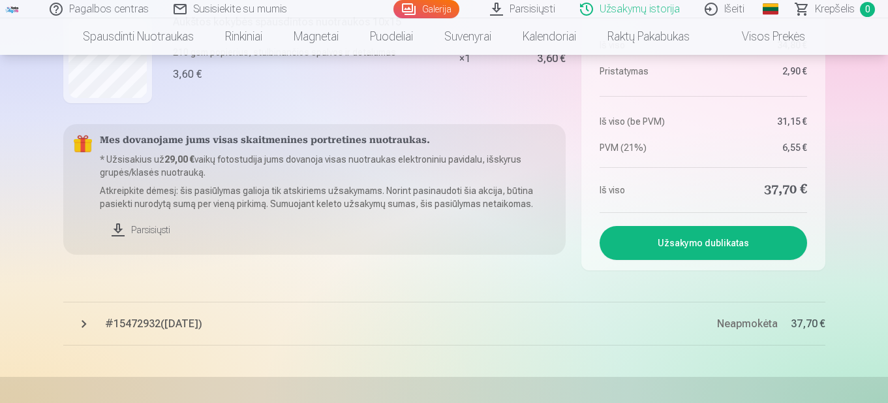
click at [140, 231] on link "Parsisiųsti" at bounding box center [328, 229] width 456 height 29
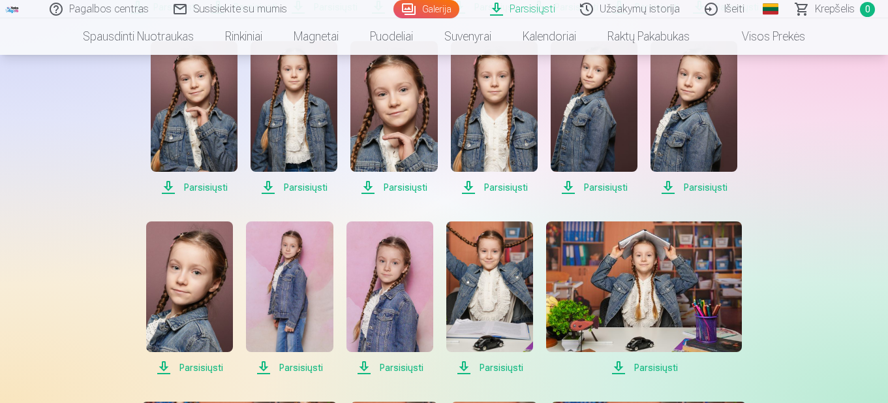
scroll to position [115, 0]
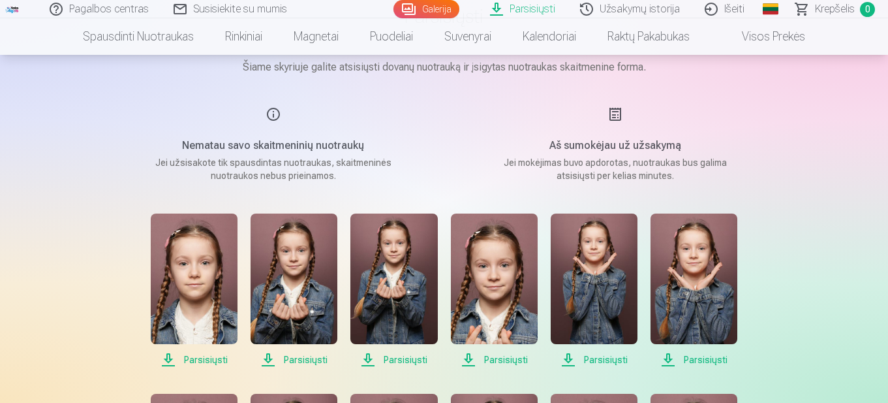
click at [199, 361] on span "Parsisiųsti" at bounding box center [194, 360] width 87 height 16
click at [277, 358] on span "Parsisiųsti" at bounding box center [294, 360] width 87 height 16
click at [409, 358] on span "Parsisiųsti" at bounding box center [393, 360] width 87 height 16
click at [398, 359] on span "Parsisiųsti" at bounding box center [393, 360] width 87 height 16
click at [502, 362] on span "Parsisiųsti" at bounding box center [494, 360] width 87 height 16
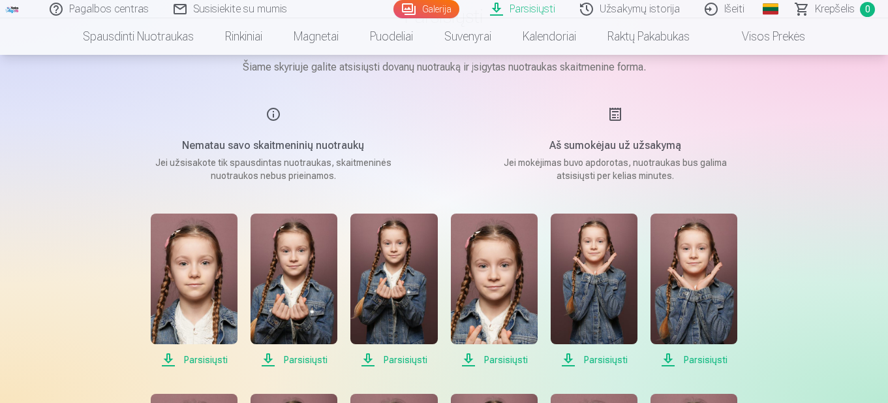
click at [602, 356] on span "Parsisiųsti" at bounding box center [594, 360] width 87 height 16
click at [707, 363] on span "Parsisiųsti" at bounding box center [694, 360] width 87 height 16
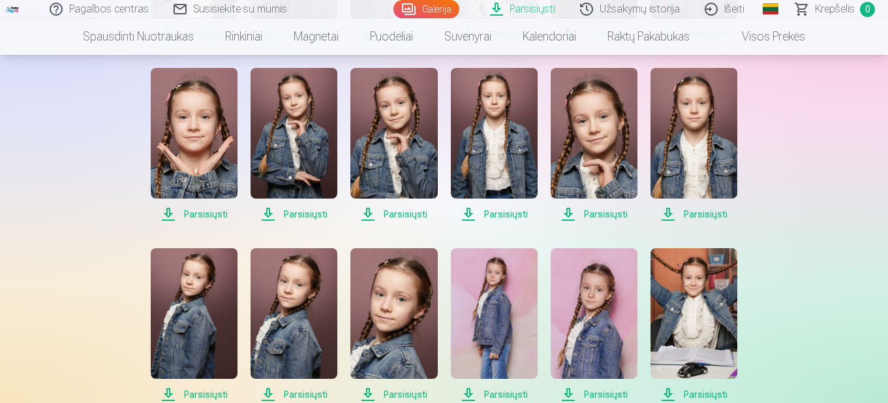
scroll to position [442, 0]
click at [205, 215] on span "Parsisiųsti" at bounding box center [194, 214] width 87 height 16
click at [294, 214] on span "Parsisiųsti" at bounding box center [294, 214] width 87 height 16
click at [397, 211] on span "Parsisiųsti" at bounding box center [393, 214] width 87 height 16
click at [493, 216] on span "Parsisiųsti" at bounding box center [494, 214] width 87 height 16
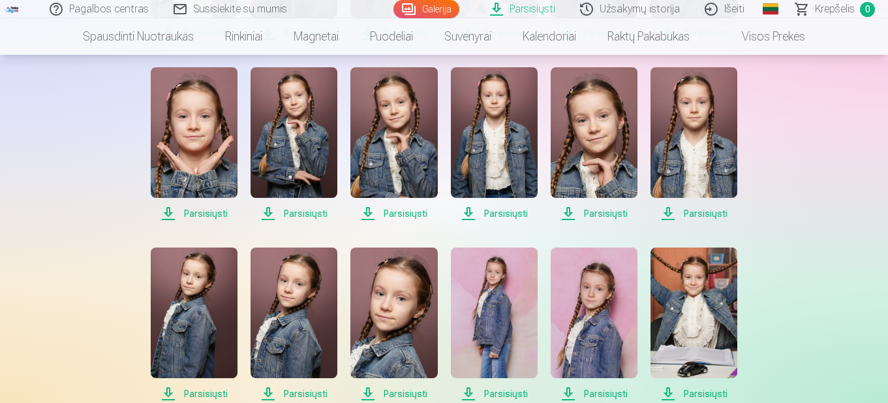
click at [602, 211] on span "Parsisiųsti" at bounding box center [594, 214] width 87 height 16
click at [692, 215] on span "Parsisiųsti" at bounding box center [694, 214] width 87 height 16
click at [713, 217] on span "Parsisiųsti" at bounding box center [694, 214] width 87 height 16
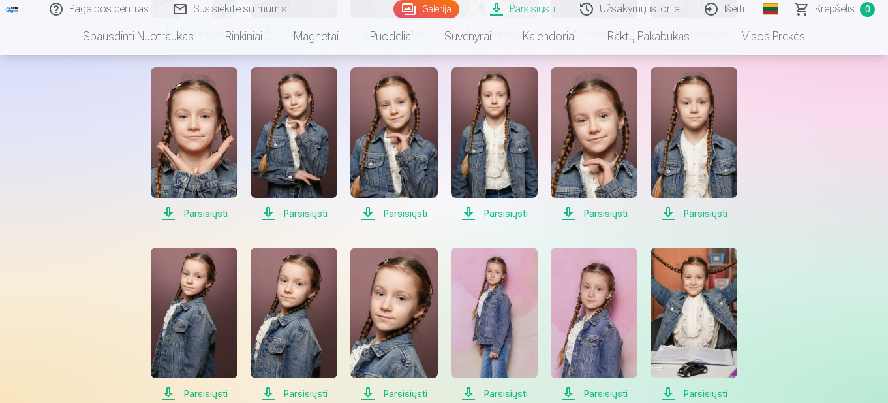
click at [713, 211] on span "Parsisiųsti" at bounding box center [694, 214] width 87 height 16
click at [668, 210] on span "Parsisiųsti" at bounding box center [694, 214] width 87 height 16
click at [695, 219] on span "Parsisiųsti" at bounding box center [694, 214] width 87 height 16
click at [687, 148] on img at bounding box center [694, 132] width 87 height 130
click at [829, 7] on span "Krepšelis" at bounding box center [835, 9] width 40 height 16
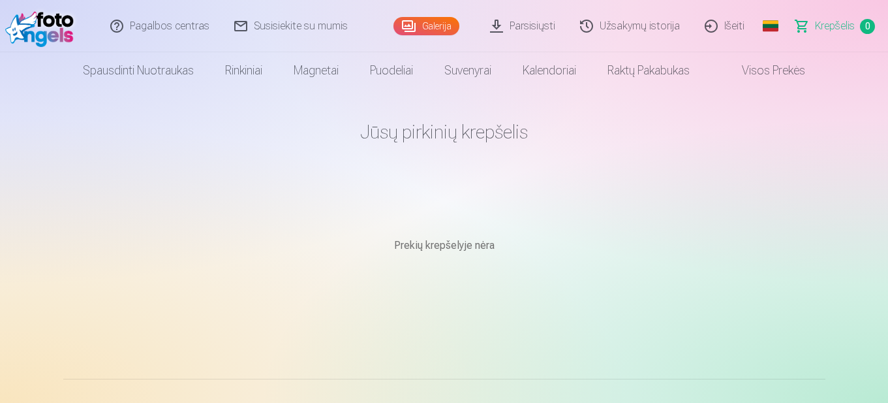
click at [733, 27] on link "Išeiti" at bounding box center [725, 26] width 65 height 52
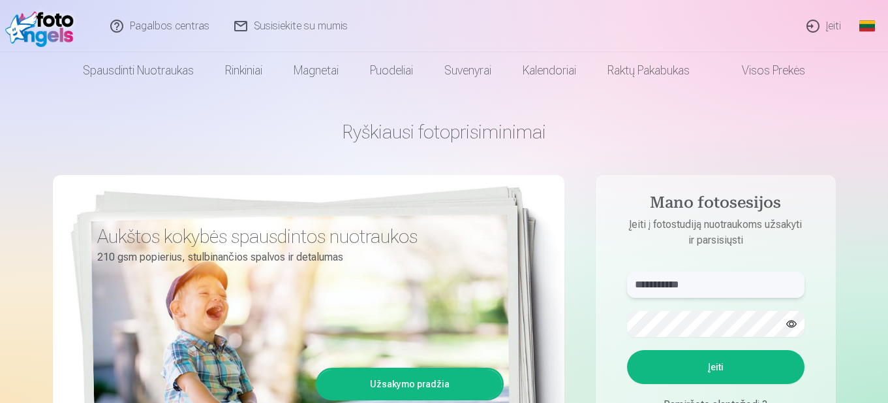
click at [698, 285] on input "**********" at bounding box center [715, 284] width 177 height 26
type input "**********"
click at [749, 375] on button "Įeiti" at bounding box center [715, 367] width 177 height 34
